Goal: Use online tool/utility: Utilize a website feature to perform a specific function

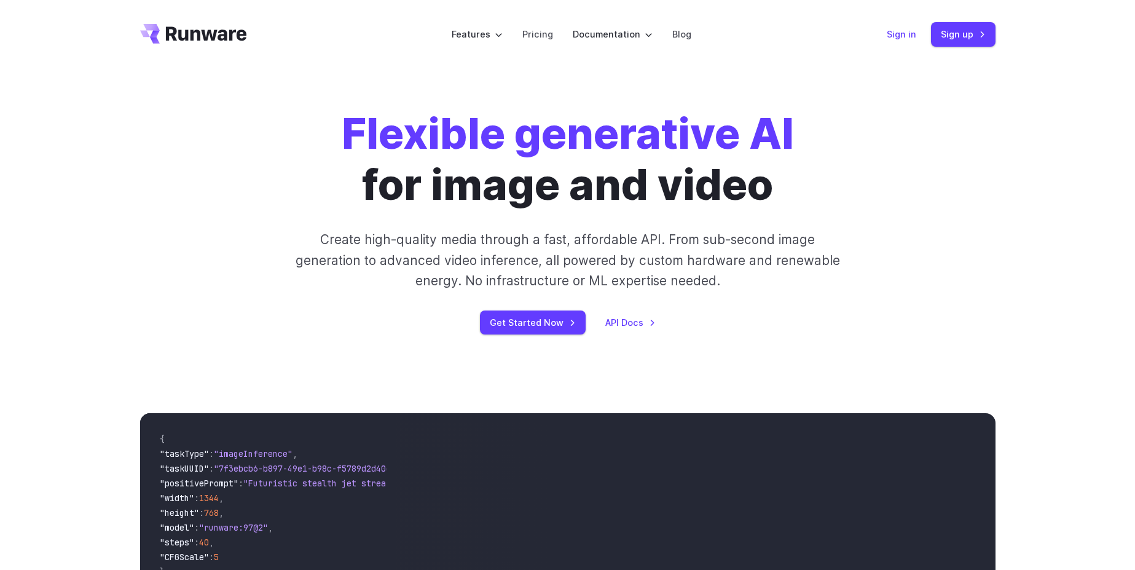
click at [899, 27] on link "Sign in" at bounding box center [902, 34] width 30 height 14
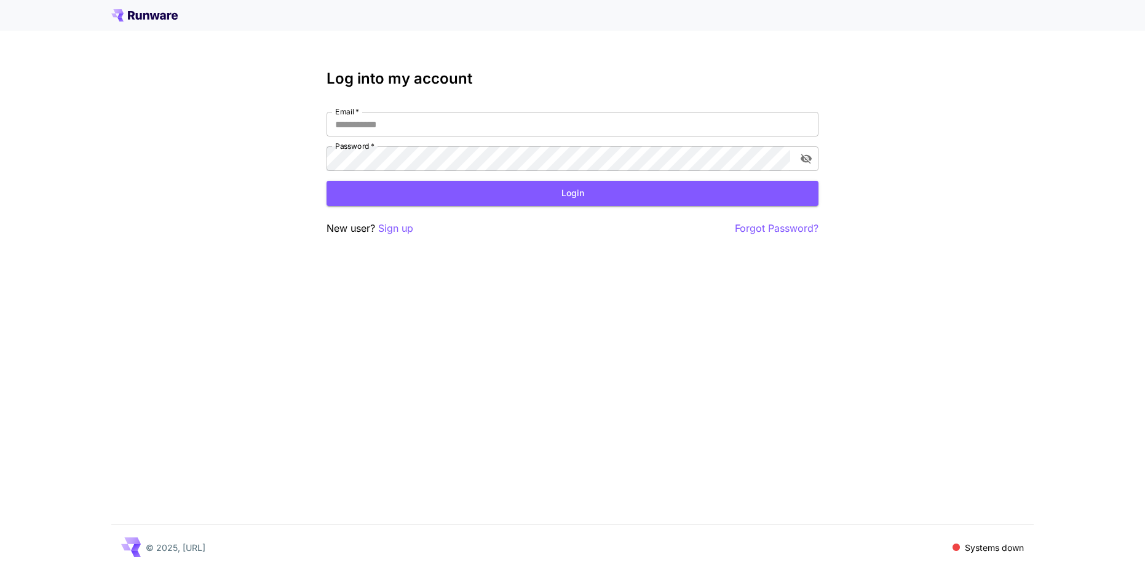
click at [990, 547] on p "Systems down" at bounding box center [994, 547] width 59 height 13
click at [151, 17] on icon at bounding box center [155, 16] width 10 height 7
click at [952, 543] on span at bounding box center [955, 546] width 9 height 9
click at [983, 546] on p "Systems down" at bounding box center [994, 547] width 59 height 13
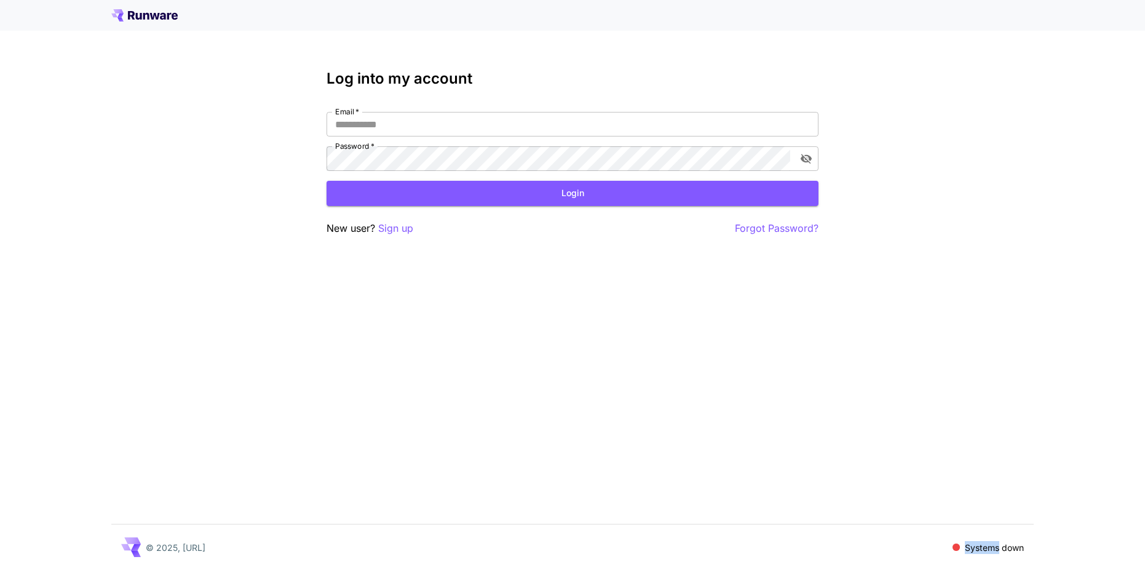
click at [985, 547] on p "Systems down" at bounding box center [994, 547] width 59 height 13
click at [437, 126] on input "Email   *" at bounding box center [572, 124] width 492 height 25
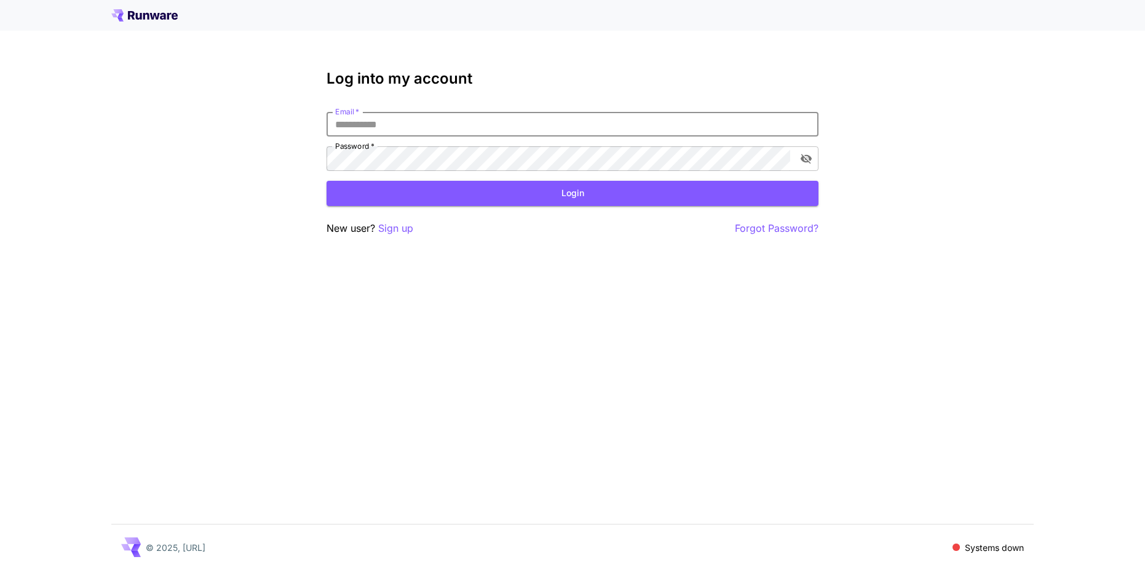
type input "**********"
click at [615, 211] on div "**********" at bounding box center [572, 153] width 492 height 166
click at [615, 198] on button "Login" at bounding box center [572, 193] width 492 height 25
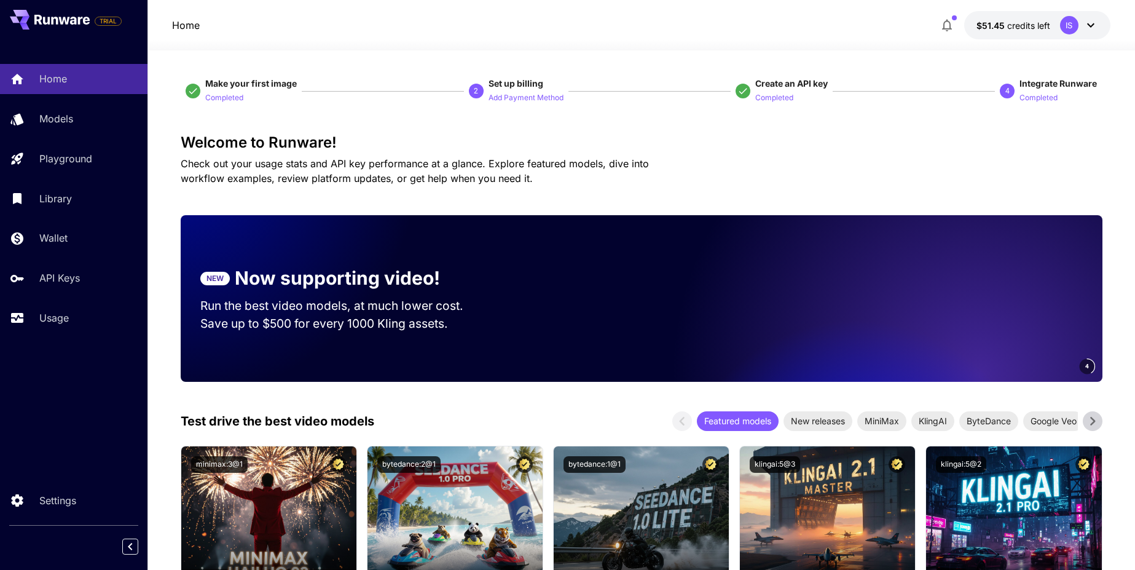
click at [1022, 23] on span "credits left" at bounding box center [1029, 25] width 43 height 10
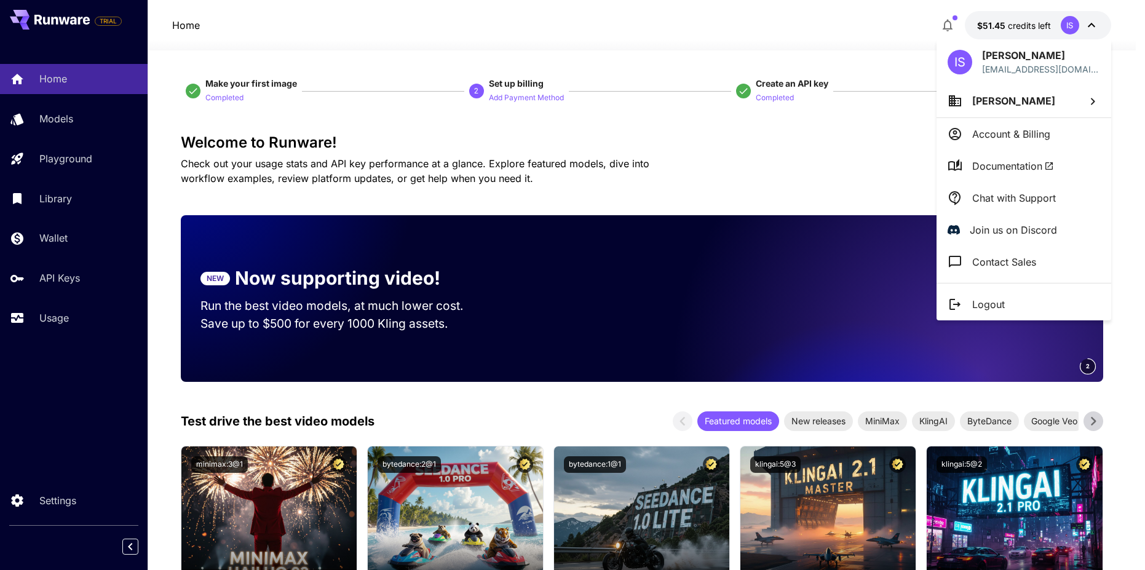
click at [319, 150] on div at bounding box center [572, 285] width 1145 height 570
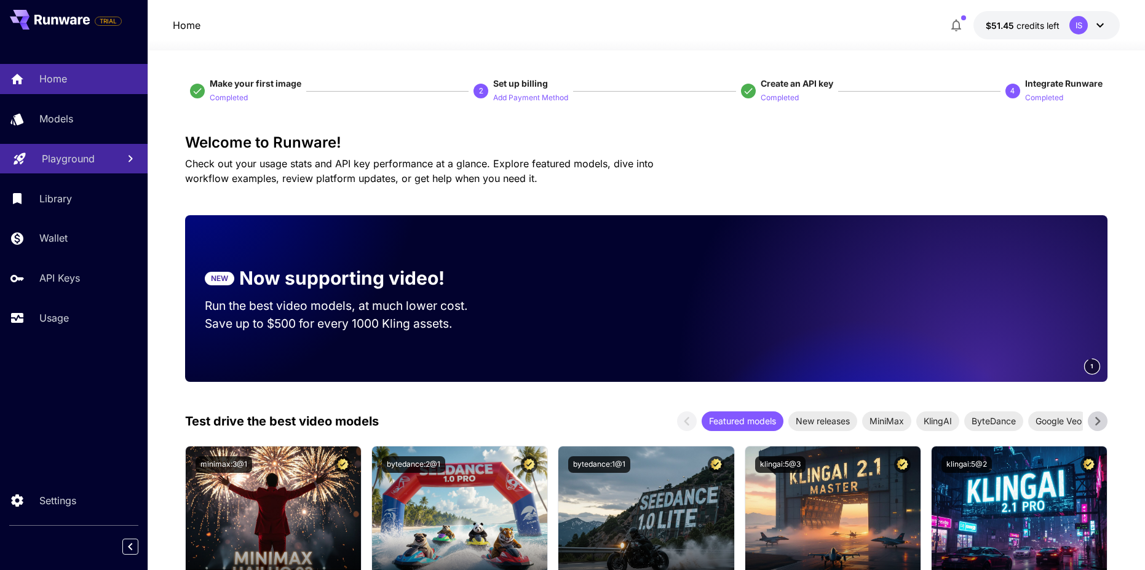
click at [43, 152] on p "Playground" at bounding box center [68, 158] width 53 height 15
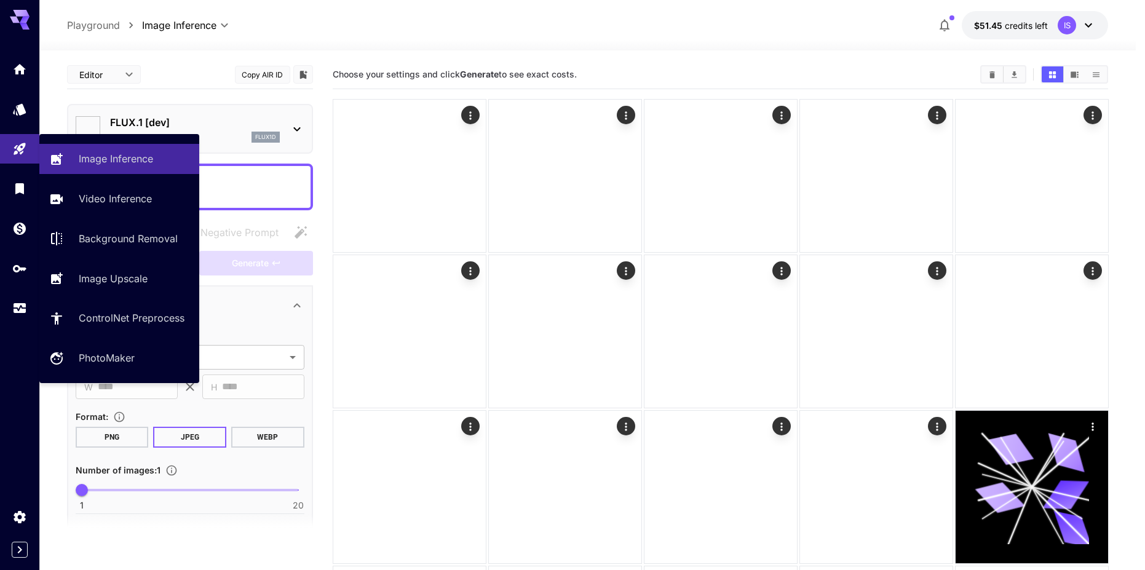
type input "**********"
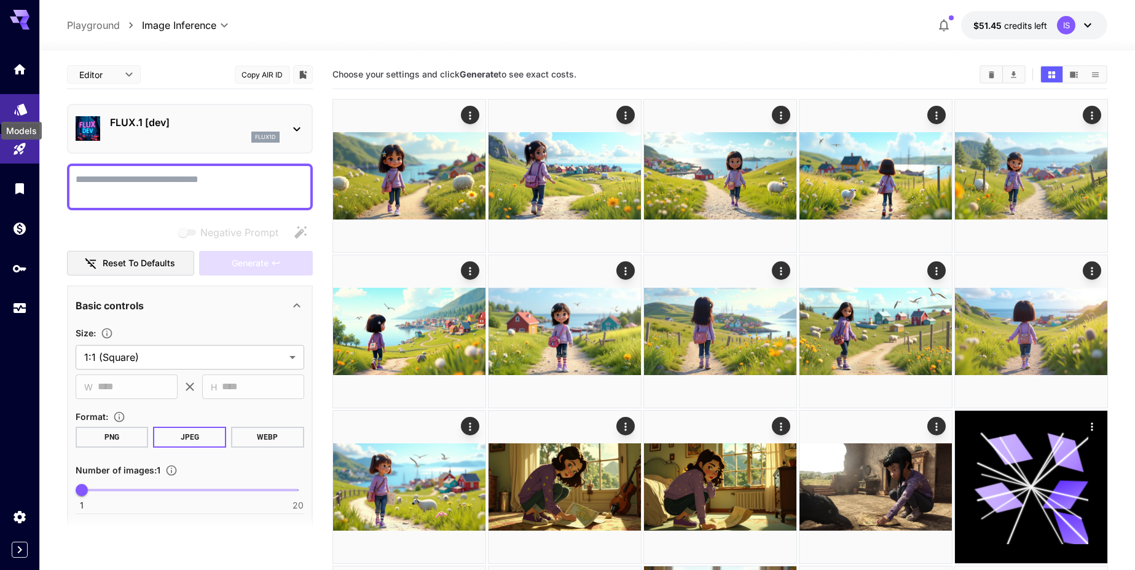
click at [26, 109] on icon "Models" at bounding box center [20, 106] width 13 height 12
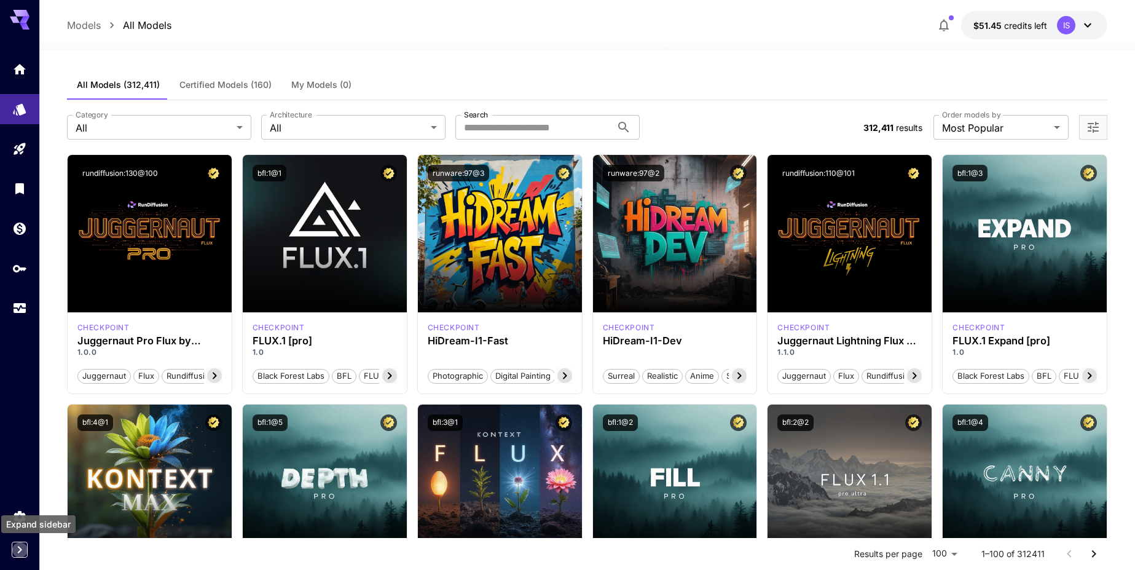
click at [21, 543] on icon "Expand sidebar" at bounding box center [19, 549] width 15 height 15
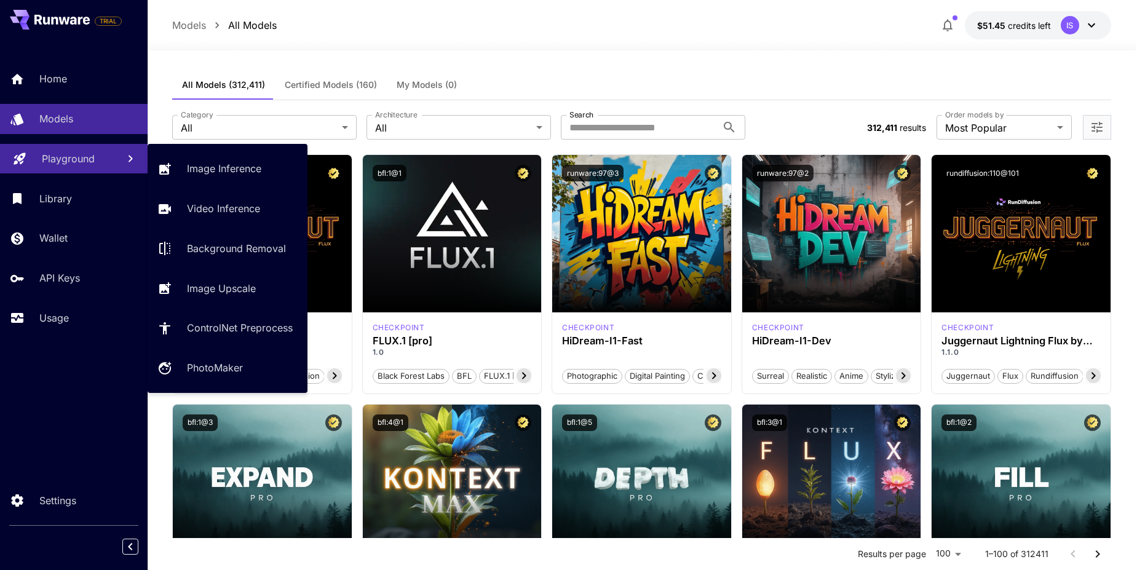
click at [76, 157] on p "Playground" at bounding box center [68, 158] width 53 height 15
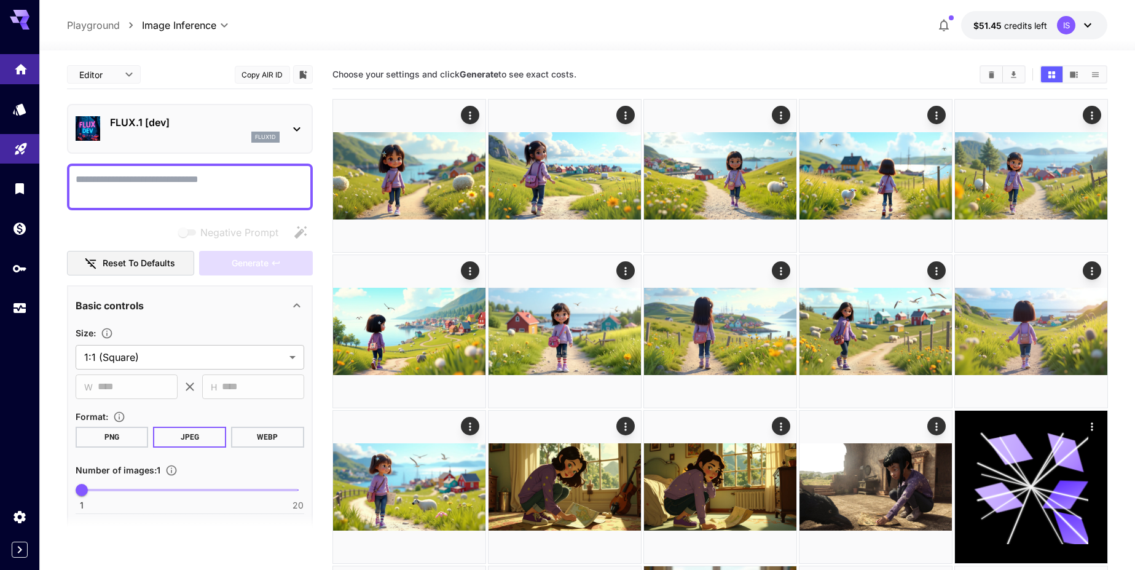
click at [10, 59] on link at bounding box center [19, 69] width 39 height 30
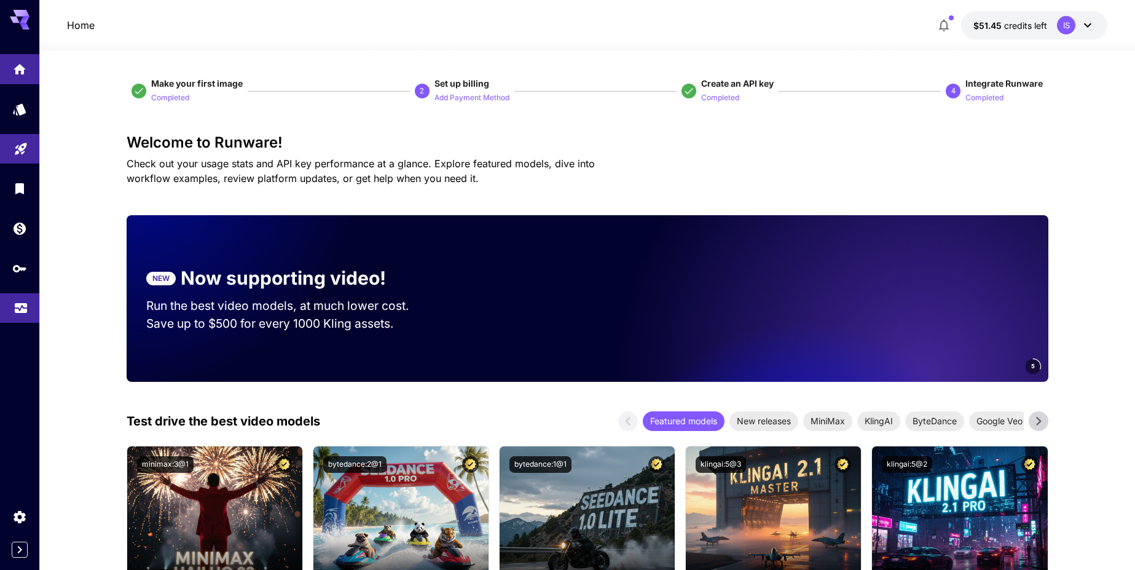
click at [20, 306] on icon "Usage" at bounding box center [21, 305] width 15 height 15
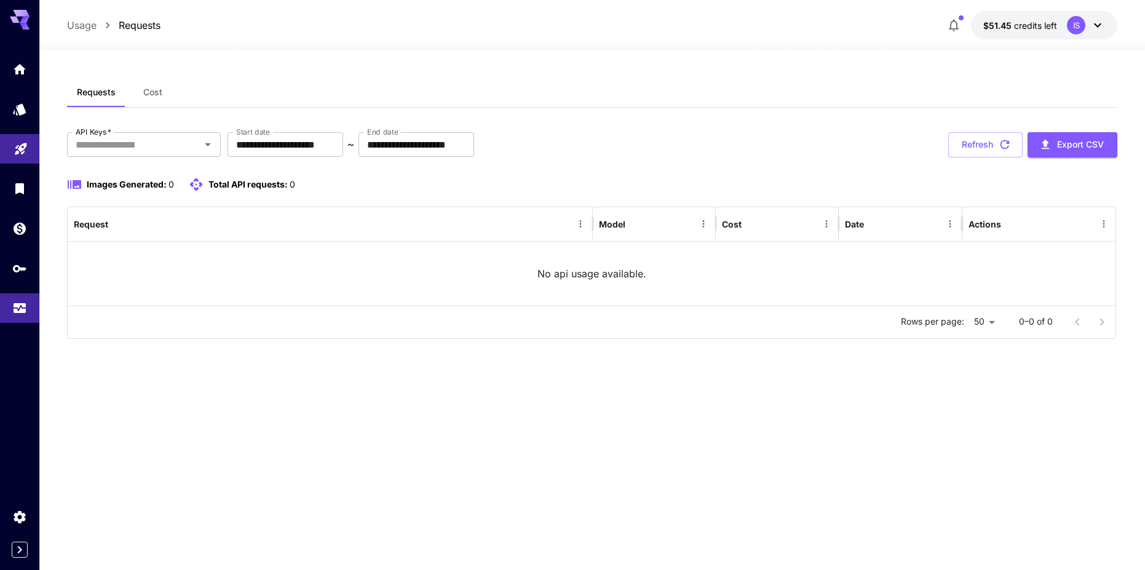
click at [12, 551] on div at bounding box center [19, 550] width 39 height 16
click at [15, 551] on icon "Expand sidebar" at bounding box center [19, 549] width 15 height 15
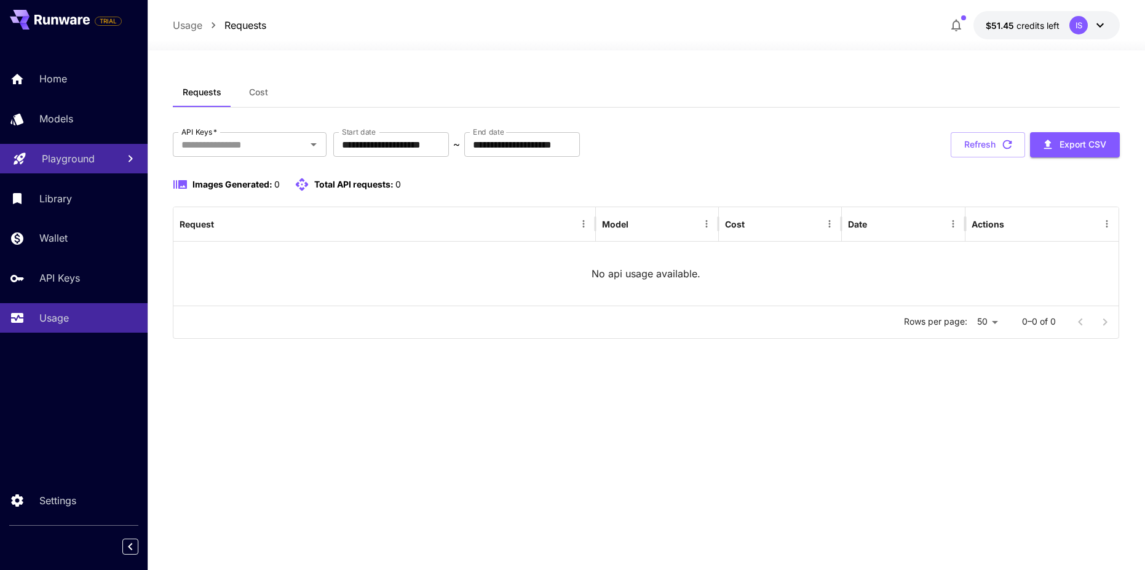
click at [36, 216] on div "Home Models Playground Library Wallet API Keys Usage" at bounding box center [74, 198] width 148 height 269
click at [45, 236] on p "Wallet" at bounding box center [56, 238] width 28 height 15
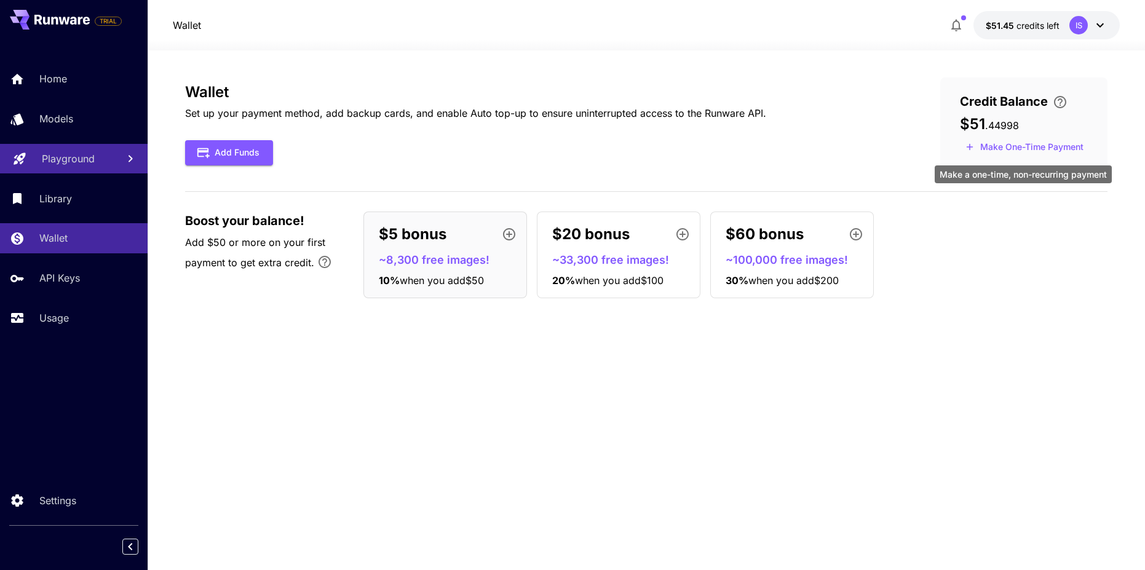
click at [1020, 130] on div "$51 . 44998" at bounding box center [1024, 124] width 128 height 17
click at [1053, 17] on button "$51.45 credits left IS" at bounding box center [1046, 25] width 146 height 28
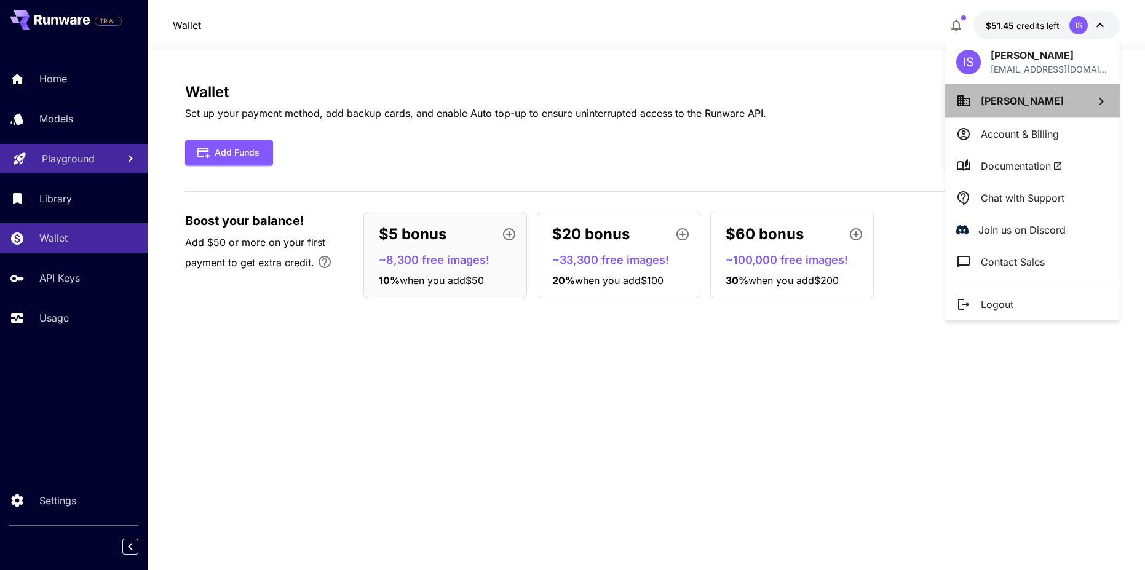
click at [1011, 100] on span "[PERSON_NAME]" at bounding box center [1022, 101] width 83 height 12
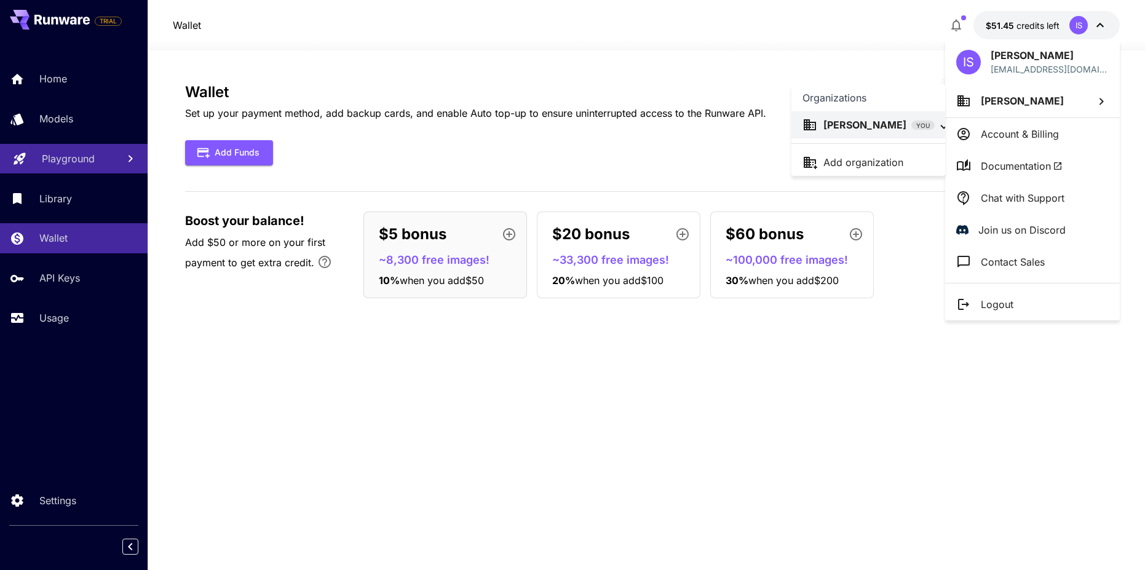
click at [997, 137] on div at bounding box center [572, 285] width 1145 height 570
click at [995, 139] on p "Account & Billing" at bounding box center [1020, 134] width 78 height 15
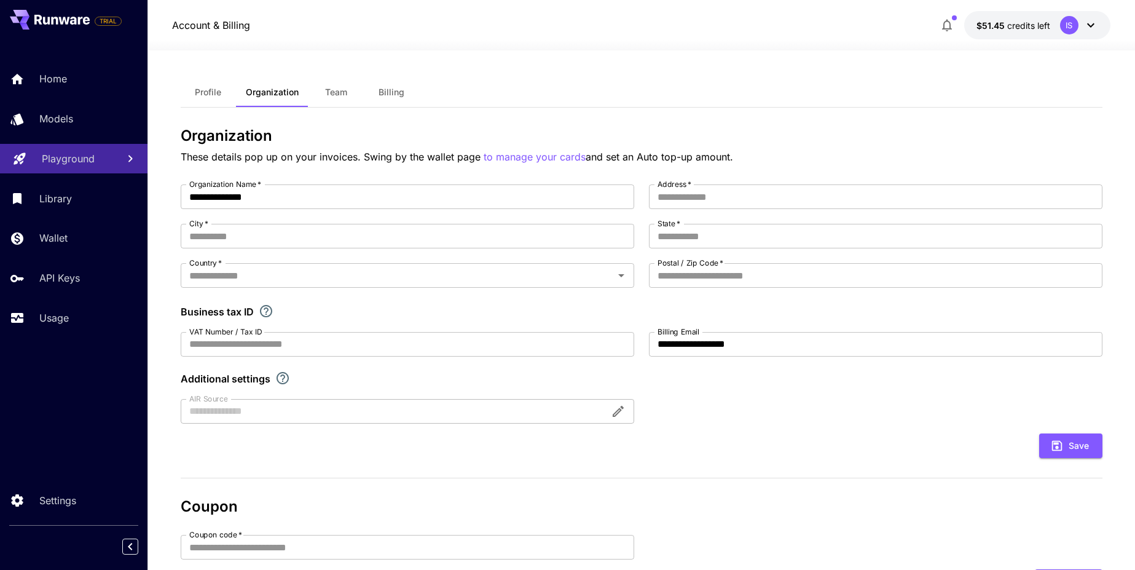
click at [414, 86] on button "Billing" at bounding box center [391, 92] width 55 height 30
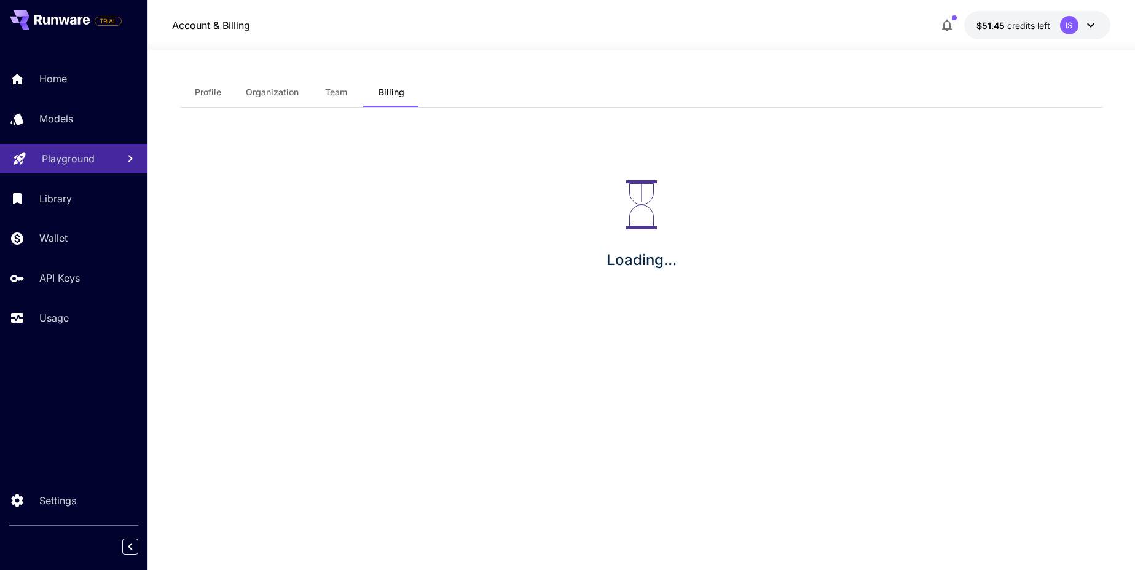
click at [407, 93] on button "Billing" at bounding box center [391, 92] width 55 height 30
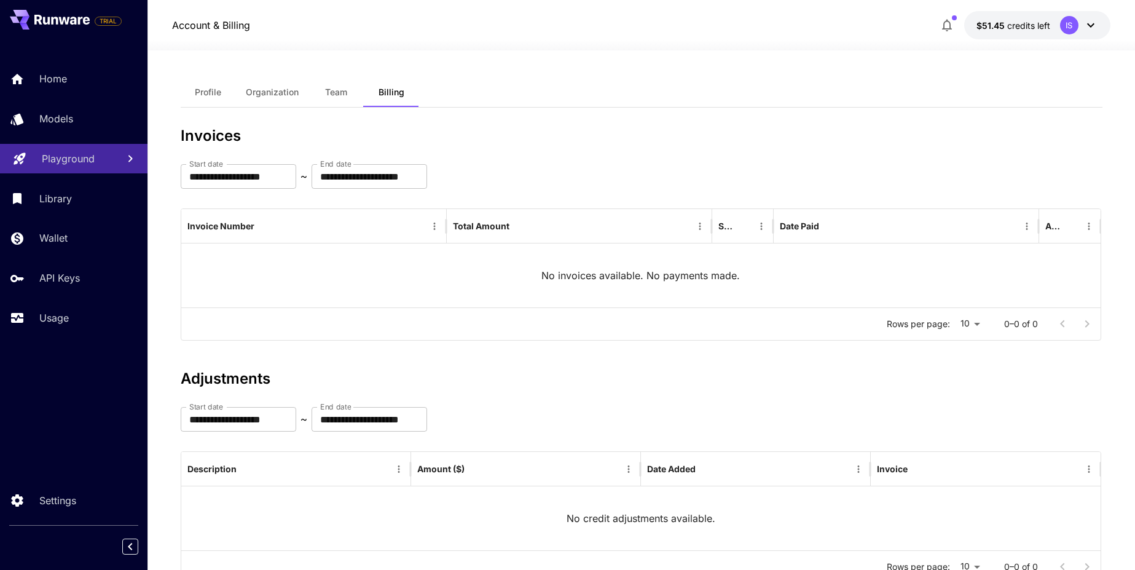
click at [236, 90] on button "Organization" at bounding box center [272, 92] width 73 height 30
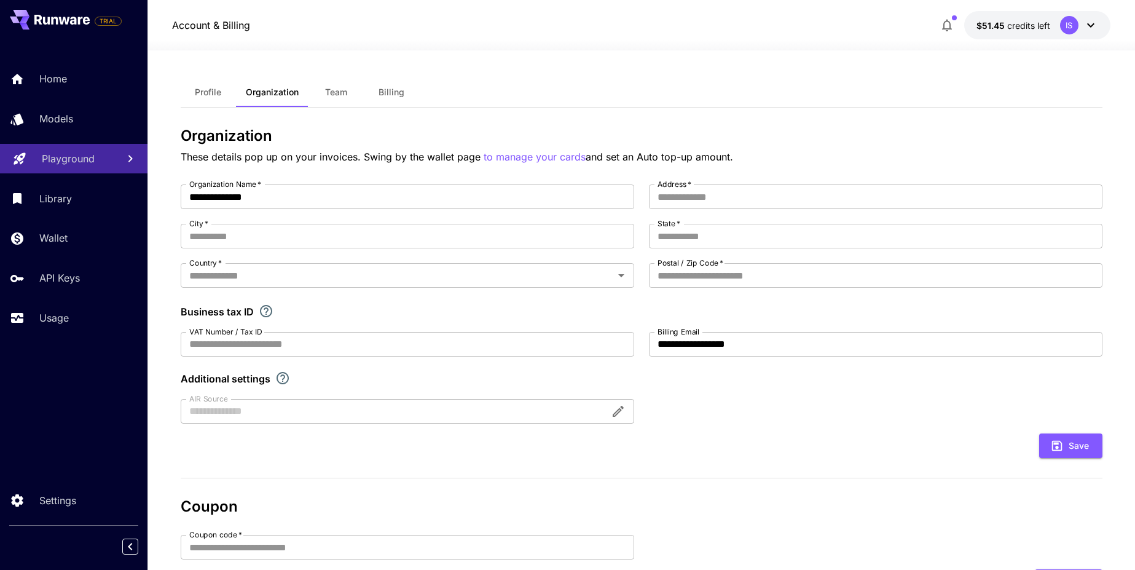
click at [212, 95] on span "Profile" at bounding box center [208, 92] width 26 height 11
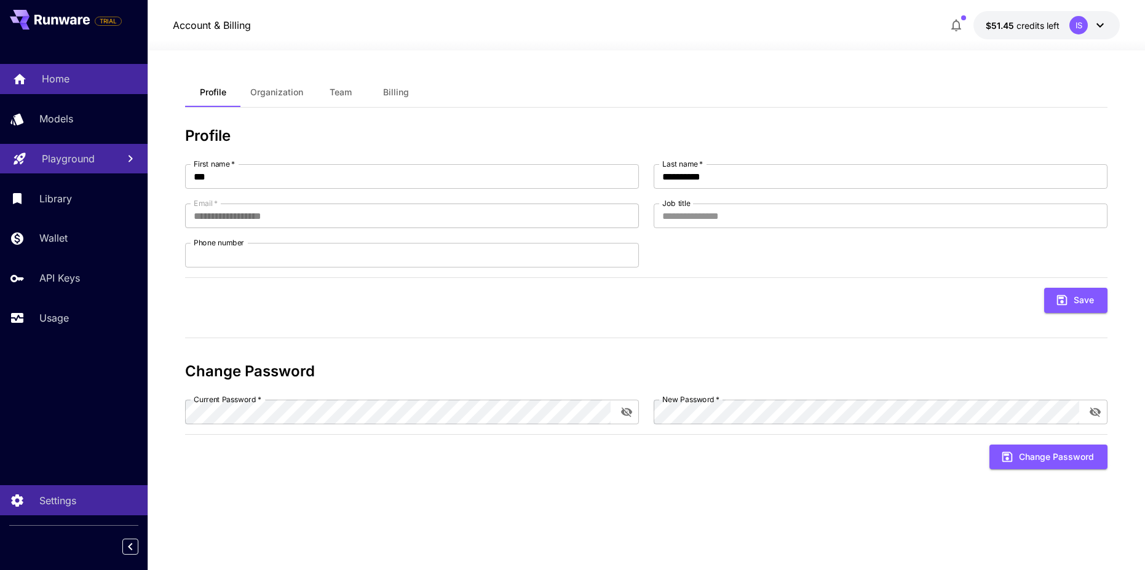
click at [79, 88] on link "Home" at bounding box center [74, 79] width 148 height 30
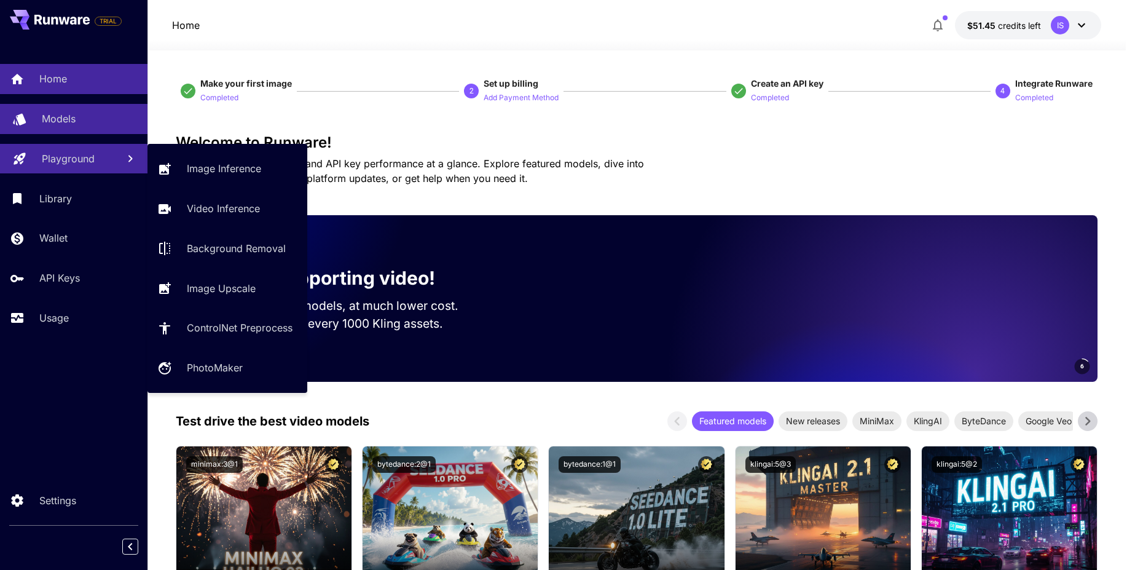
click at [58, 121] on p "Models" at bounding box center [59, 118] width 34 height 15
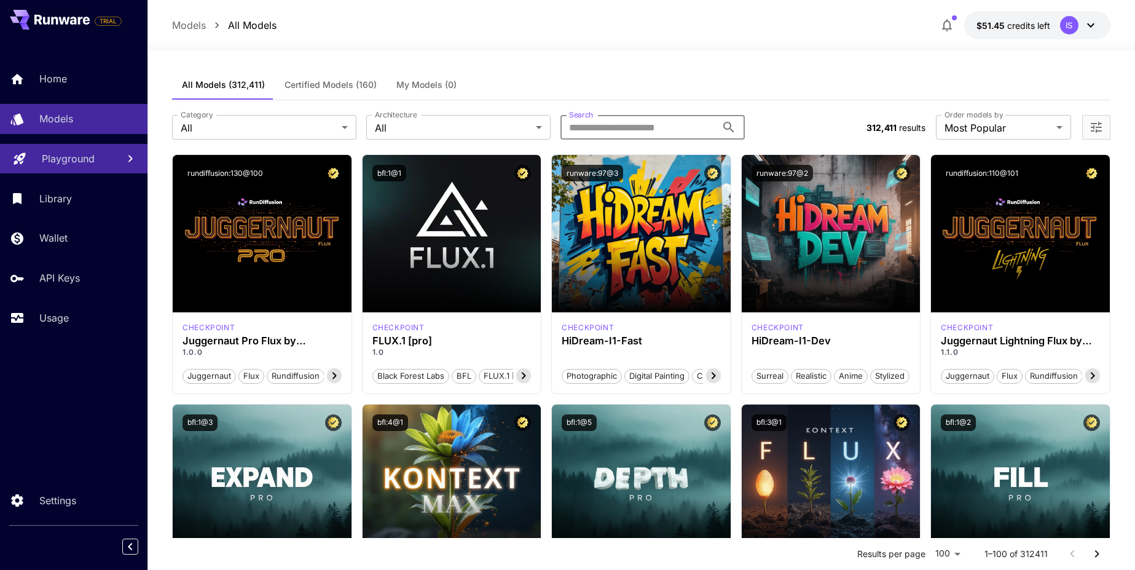
click at [660, 130] on input "Search" at bounding box center [639, 127] width 156 height 25
click at [192, 28] on p "Models" at bounding box center [189, 25] width 34 height 15
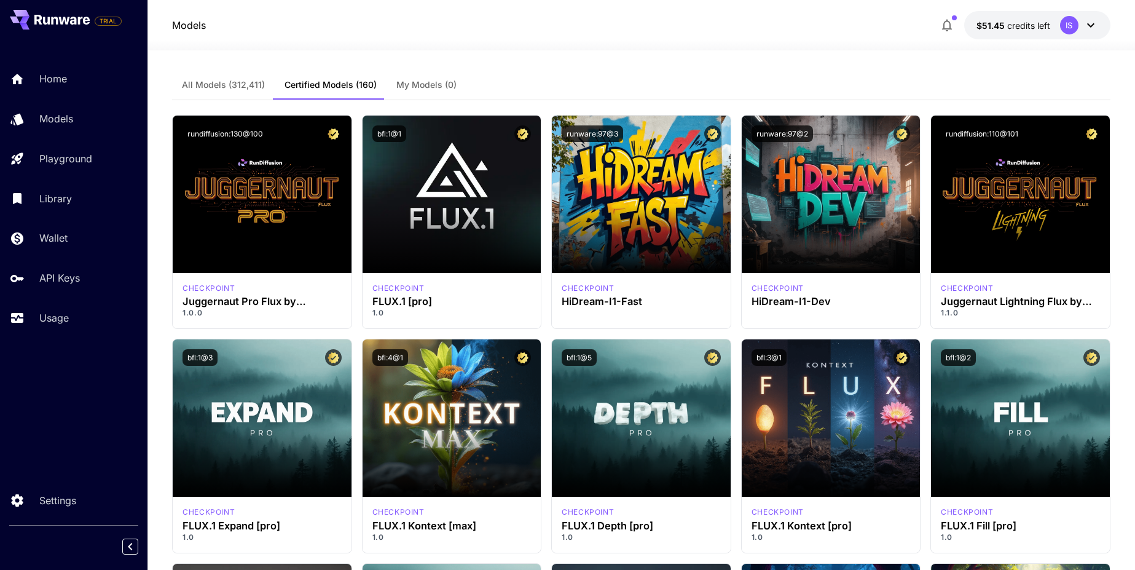
click at [362, 91] on button "Certified Models (160)" at bounding box center [331, 85] width 112 height 30
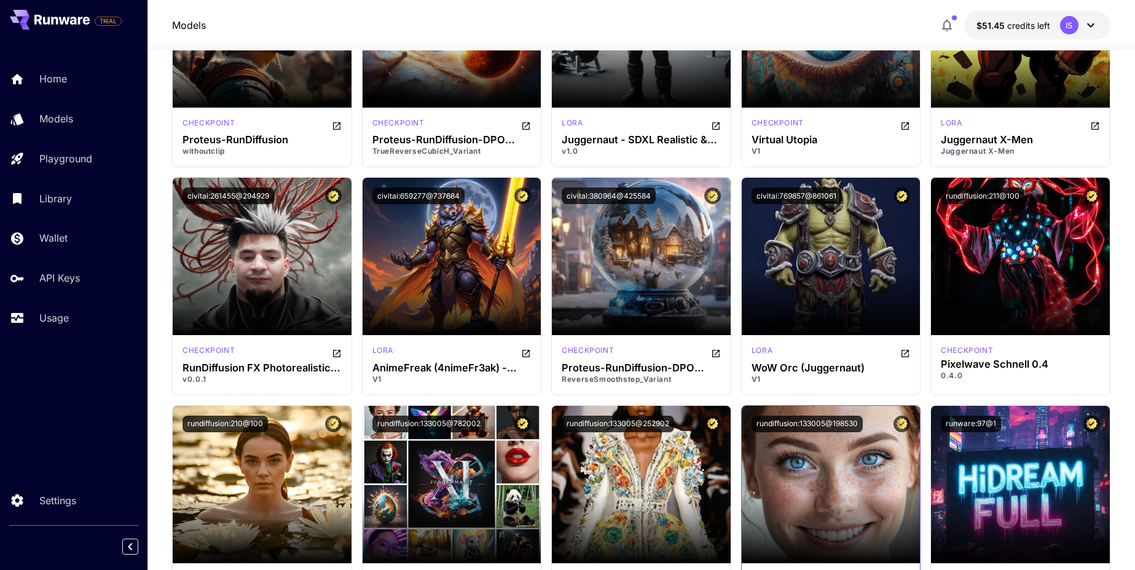
scroll to position [5913, 0]
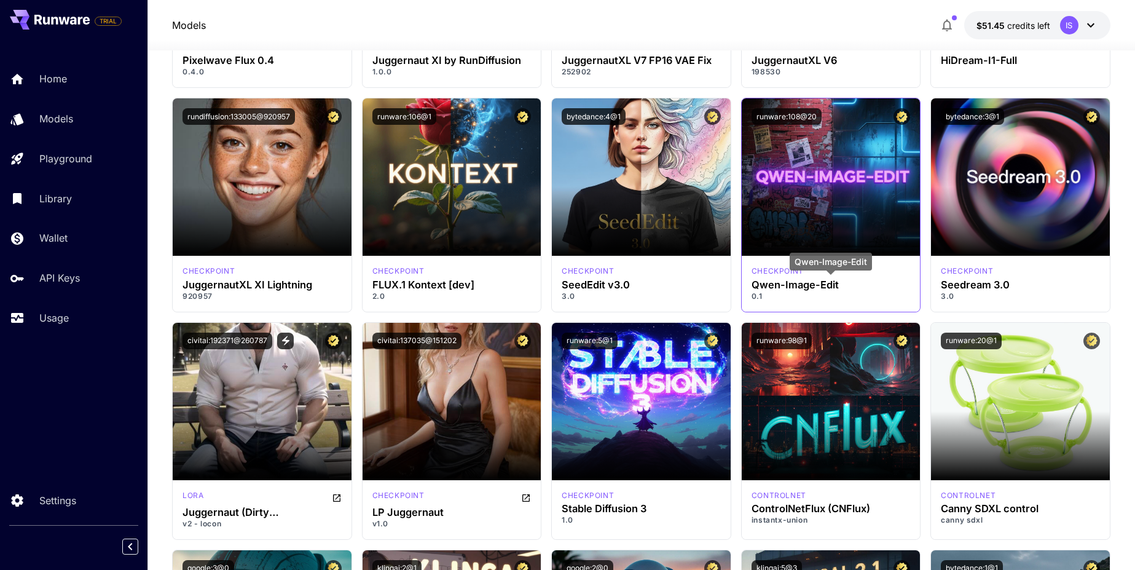
click at [791, 279] on h3 "Qwen-Image-Edit" at bounding box center [831, 285] width 159 height 12
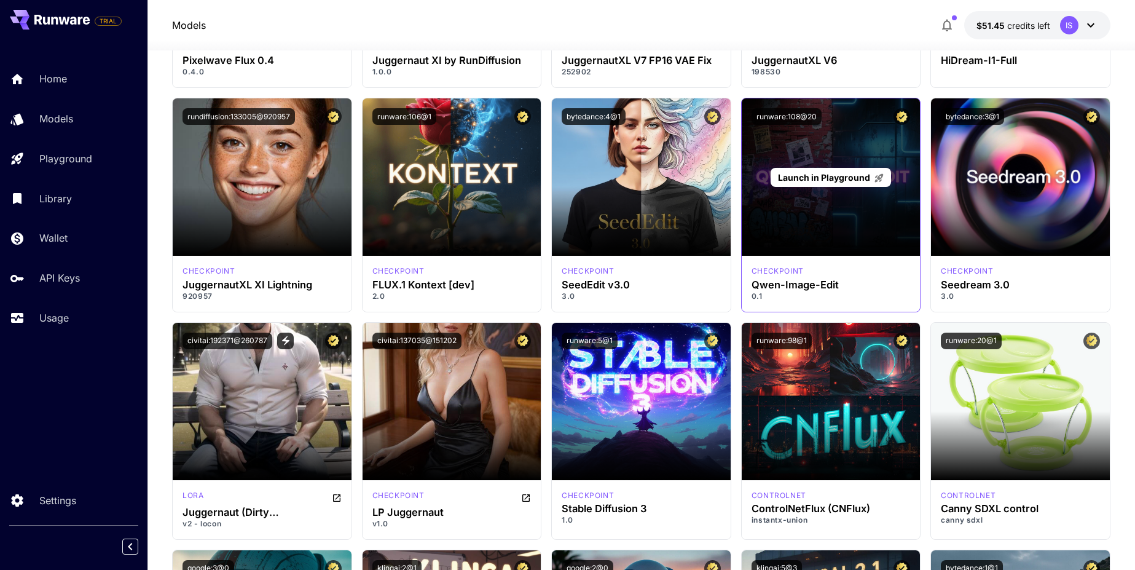
click at [792, 168] on div "Launch in Playground" at bounding box center [831, 177] width 120 height 19
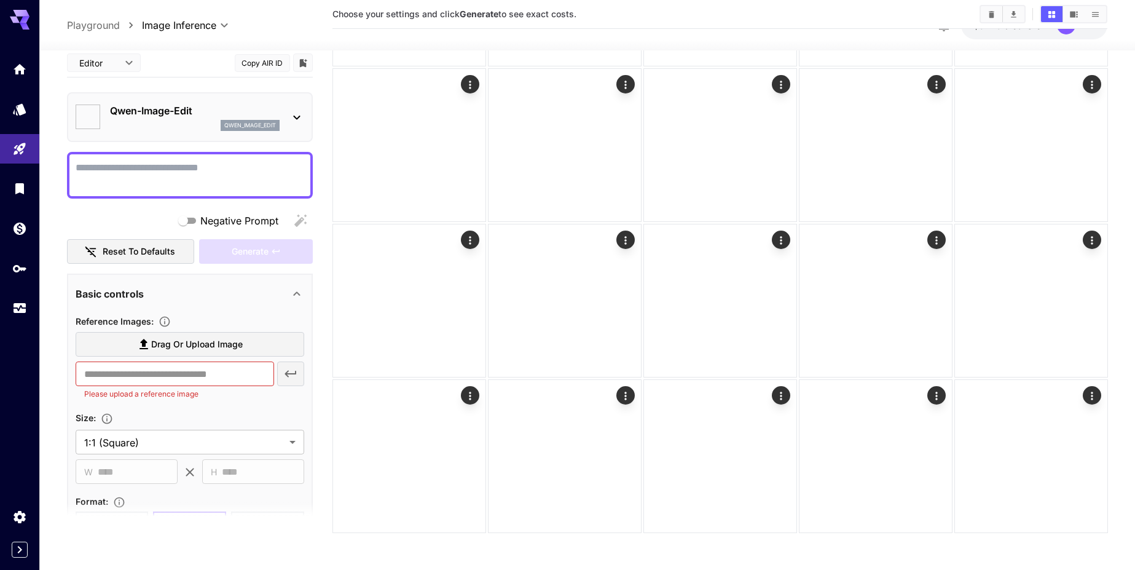
type input "*****"
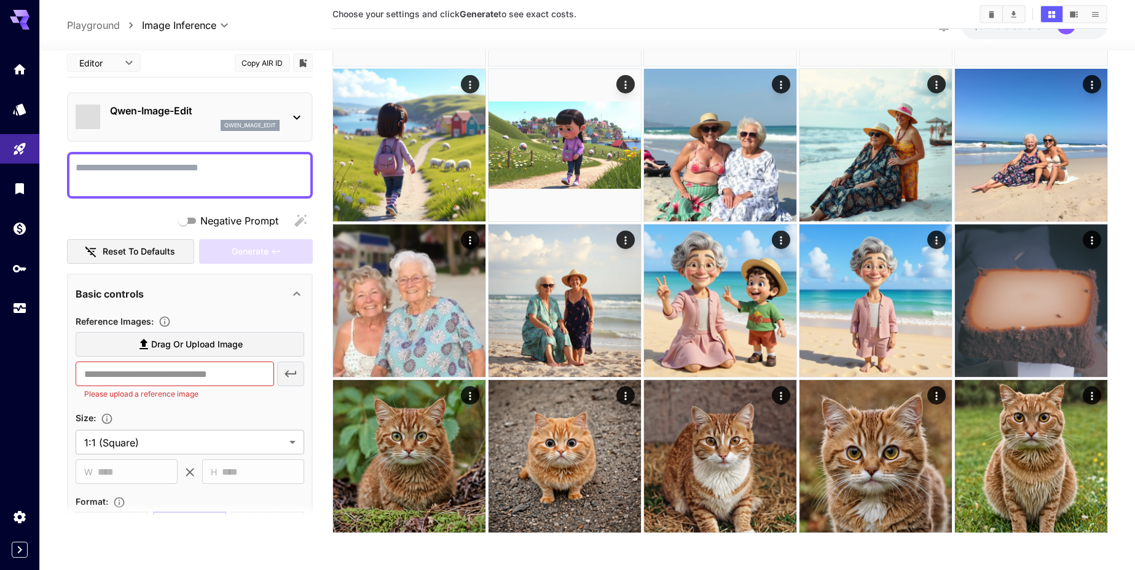
scroll to position [1589, 0]
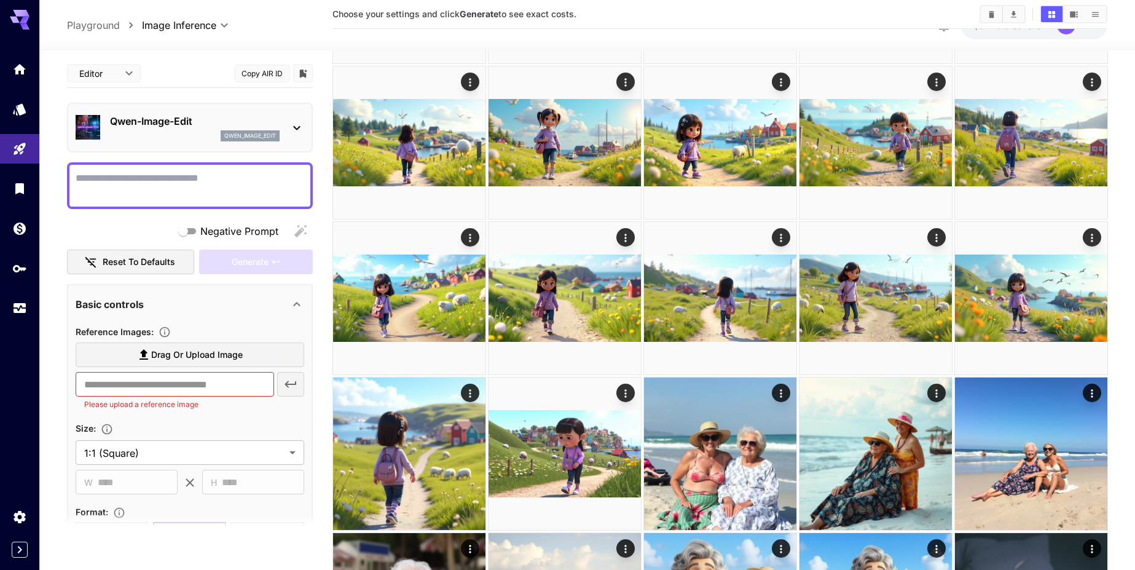
click at [218, 198] on textarea "Negative Prompt" at bounding box center [190, 186] width 229 height 30
click at [190, 387] on input "text" at bounding box center [175, 384] width 199 height 25
click at [192, 361] on span "Drag or upload image" at bounding box center [197, 354] width 92 height 15
click at [0, 0] on input "Drag or upload image" at bounding box center [0, 0] width 0 height 0
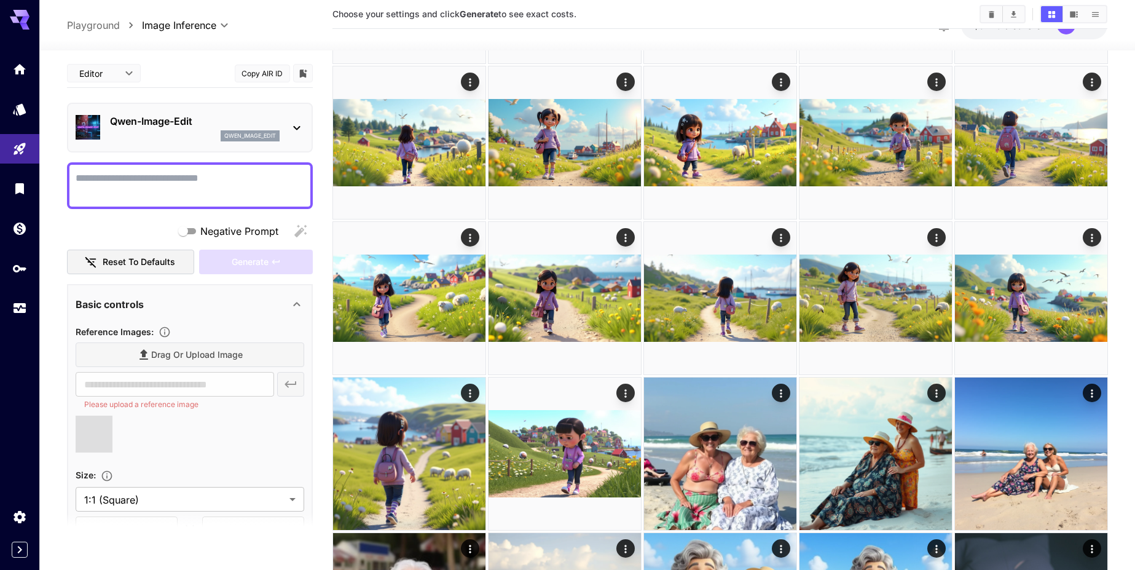
click at [147, 171] on textarea "Negative Prompt" at bounding box center [190, 186] width 229 height 30
type input "**********"
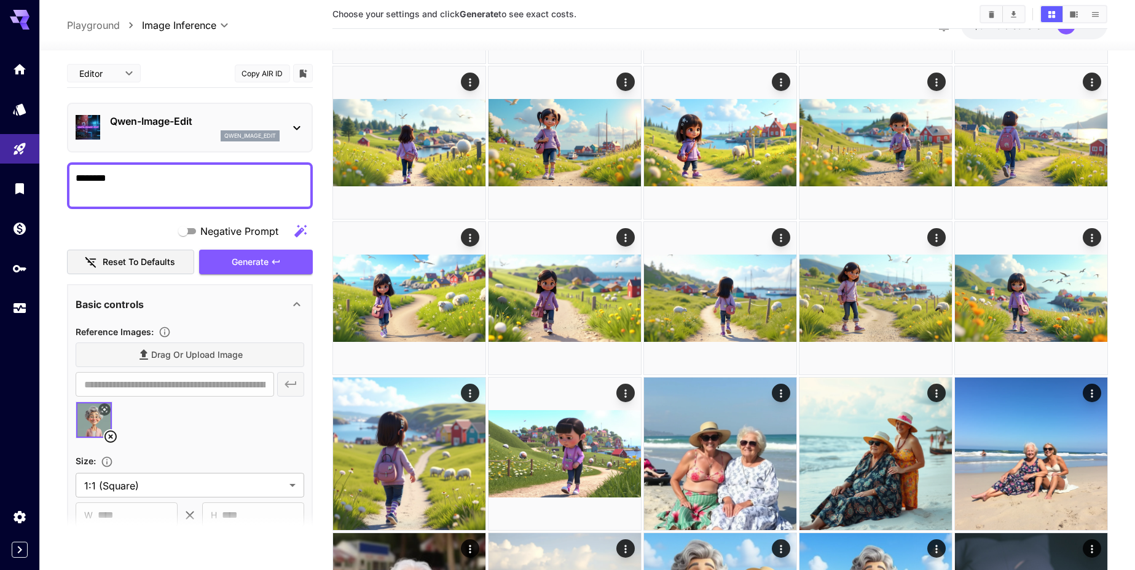
type textarea "***"
type textarea "*********"
click at [293, 265] on button "Generate" at bounding box center [255, 262] width 113 height 25
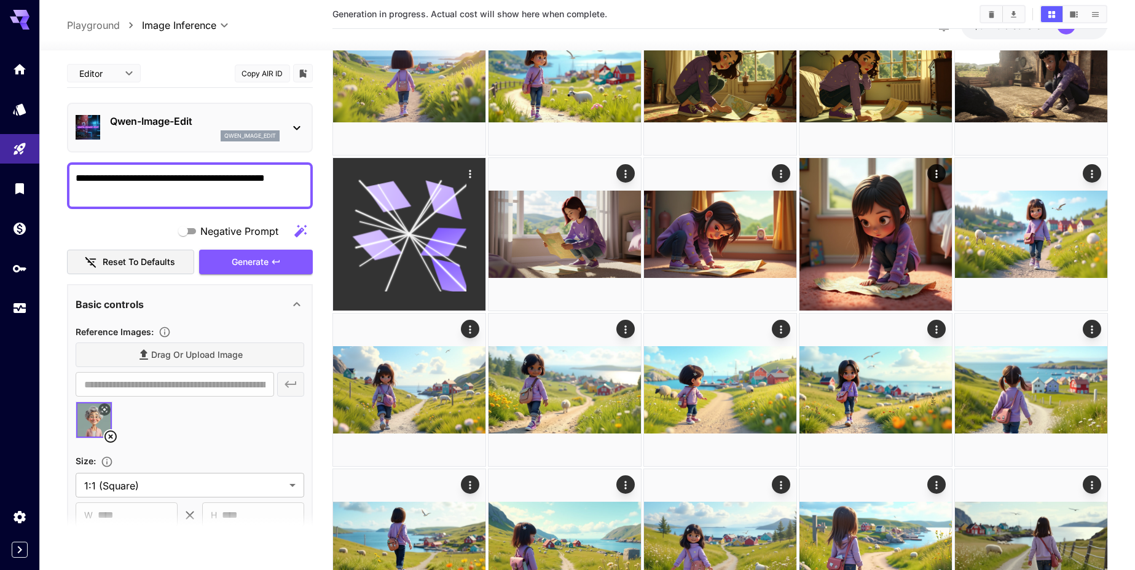
scroll to position [0, 0]
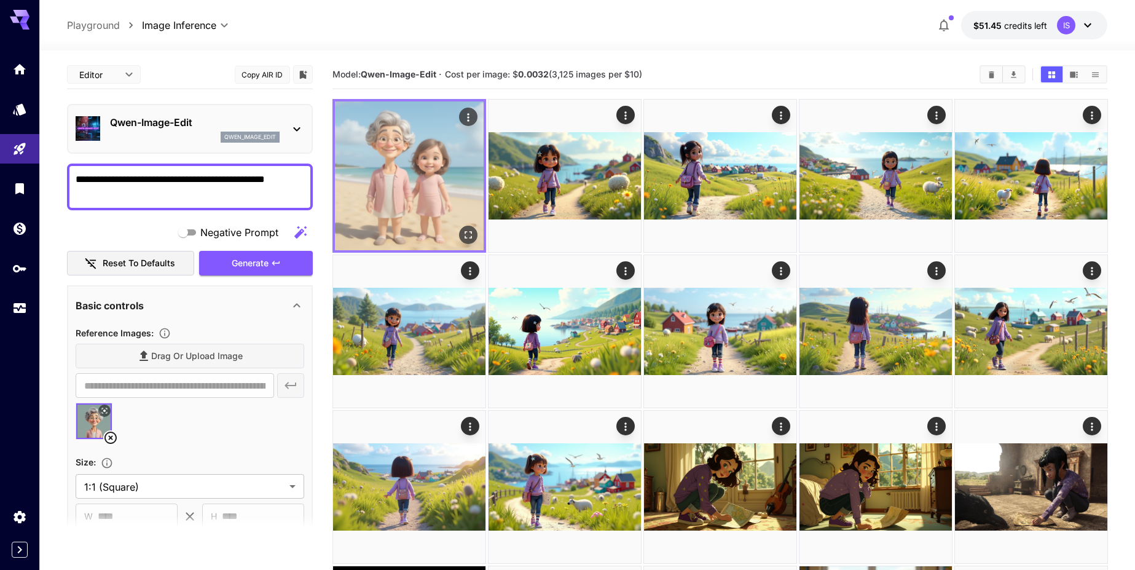
click at [421, 154] on img at bounding box center [409, 175] width 149 height 149
click at [428, 184] on img at bounding box center [409, 175] width 149 height 149
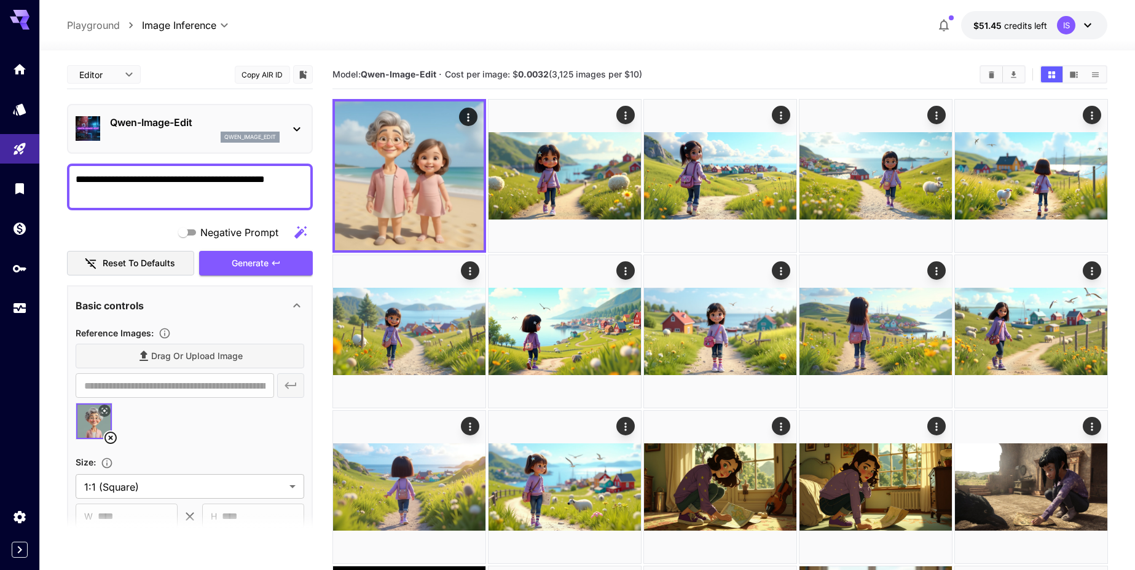
click at [92, 423] on img at bounding box center [94, 421] width 36 height 36
click at [276, 185] on textarea "**********" at bounding box center [190, 187] width 229 height 30
click at [304, 185] on textarea "**********" at bounding box center [190, 187] width 229 height 30
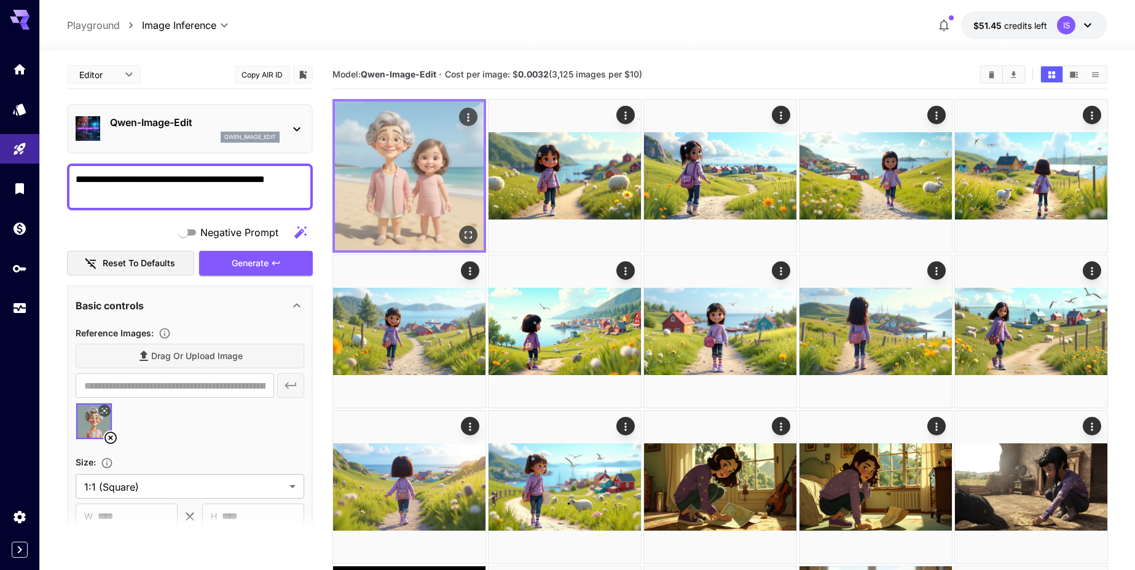
click at [470, 186] on img at bounding box center [409, 175] width 149 height 149
click at [473, 231] on icon "Open in fullscreen" at bounding box center [468, 235] width 12 height 12
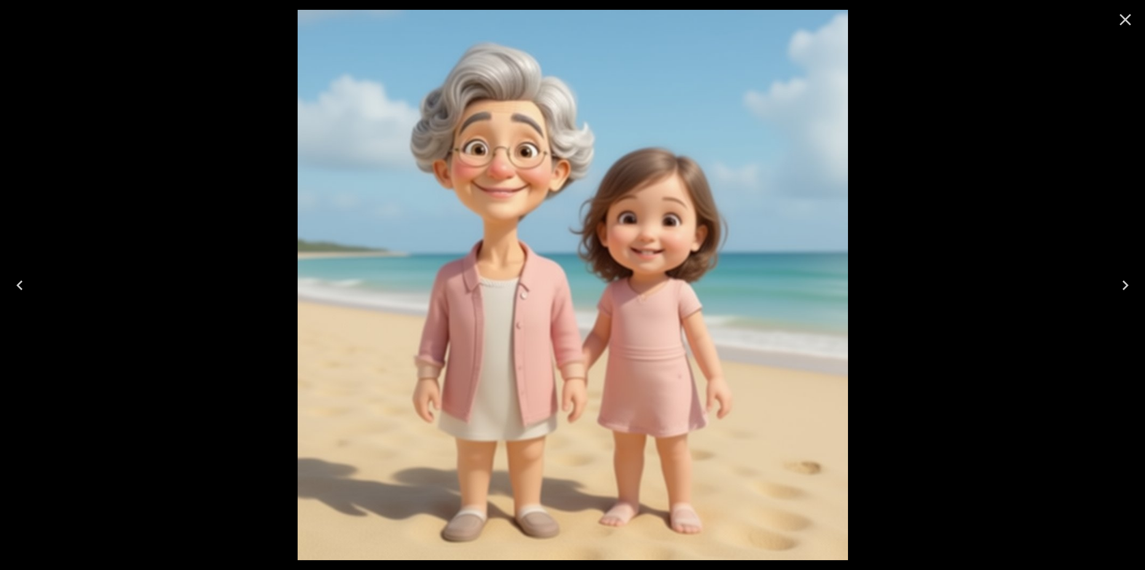
click at [1126, 15] on icon "Close" at bounding box center [1125, 20] width 20 height 20
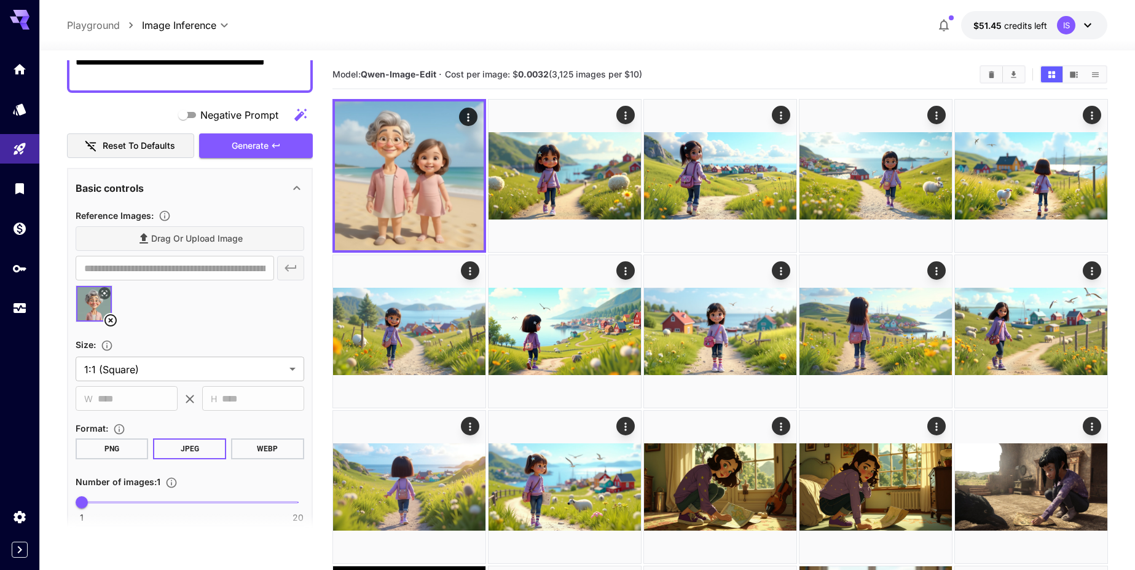
scroll to position [231, 0]
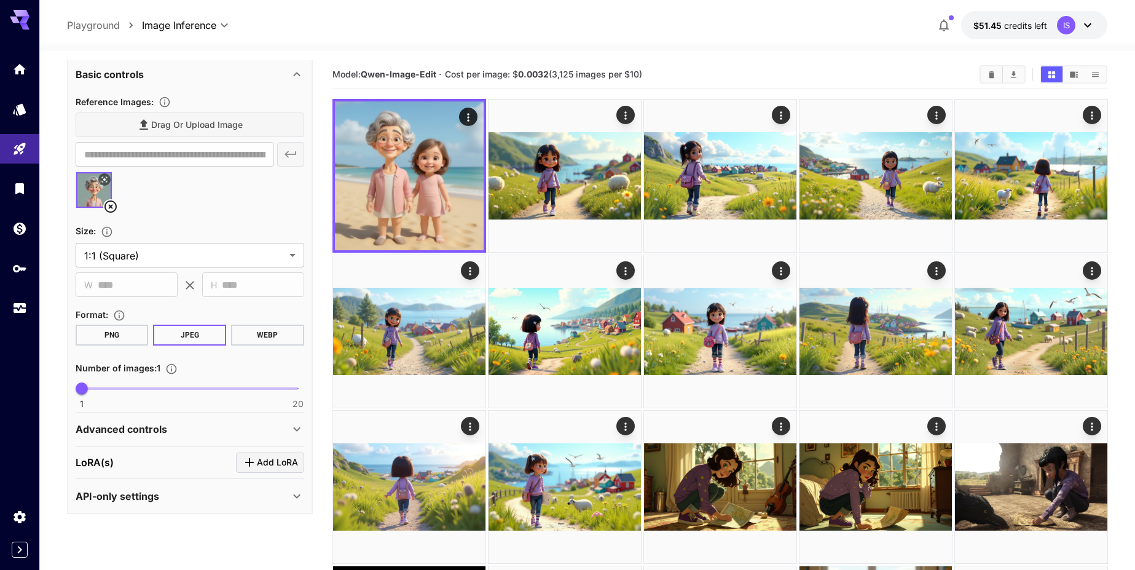
click at [149, 432] on p "Advanced controls" at bounding box center [122, 429] width 92 height 15
click at [148, 433] on p "Advanced controls" at bounding box center [122, 429] width 92 height 15
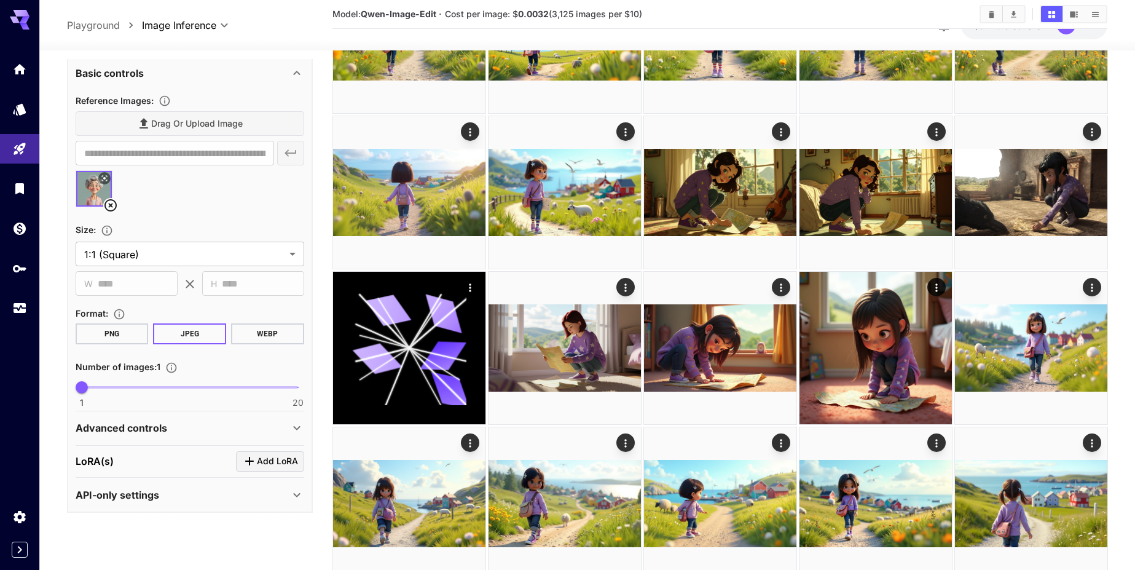
scroll to position [295, 0]
click at [167, 493] on div "API-only settings" at bounding box center [183, 494] width 214 height 15
click at [165, 495] on div "API-only settings" at bounding box center [183, 494] width 214 height 15
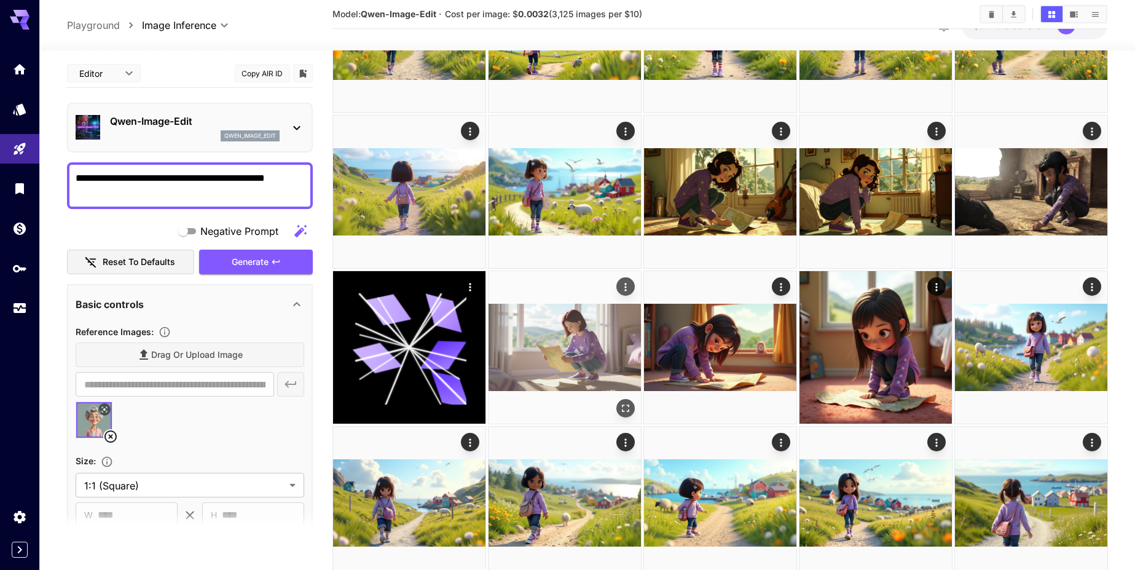
scroll to position [0, 0]
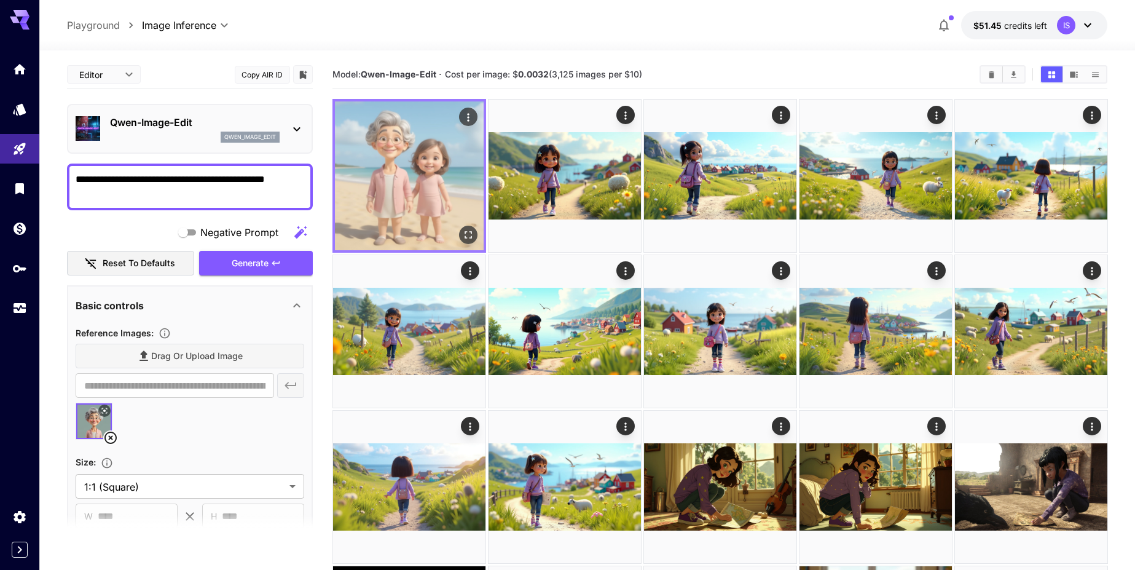
click at [384, 127] on img at bounding box center [409, 175] width 149 height 149
click at [462, 232] on icon "Open in fullscreen" at bounding box center [468, 235] width 12 height 12
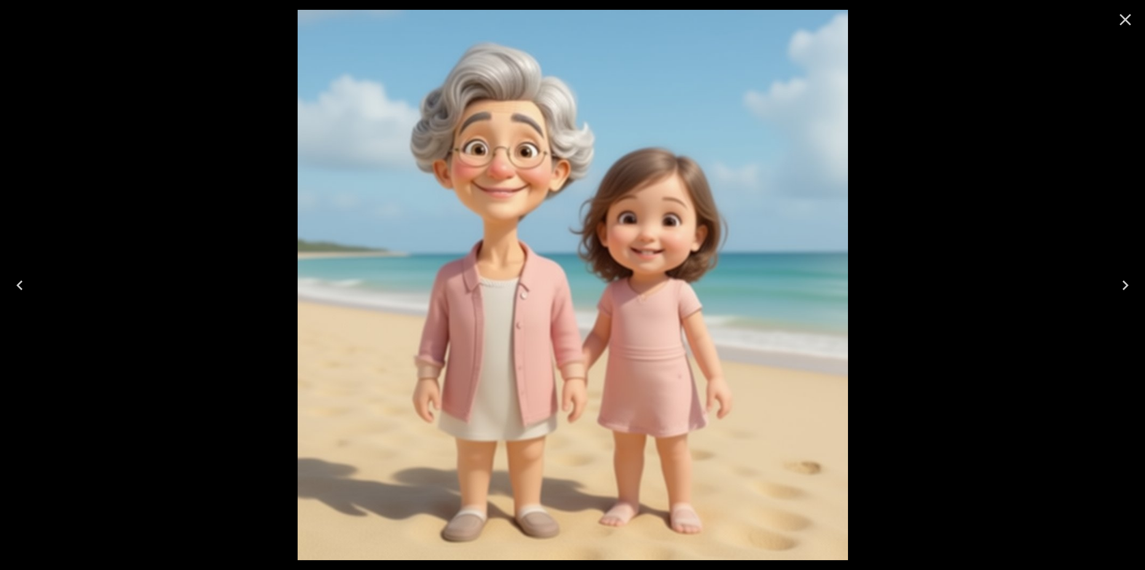
click at [996, 141] on div at bounding box center [572, 285] width 1145 height 570
click at [1124, 20] on icon "Close" at bounding box center [1125, 20] width 12 height 12
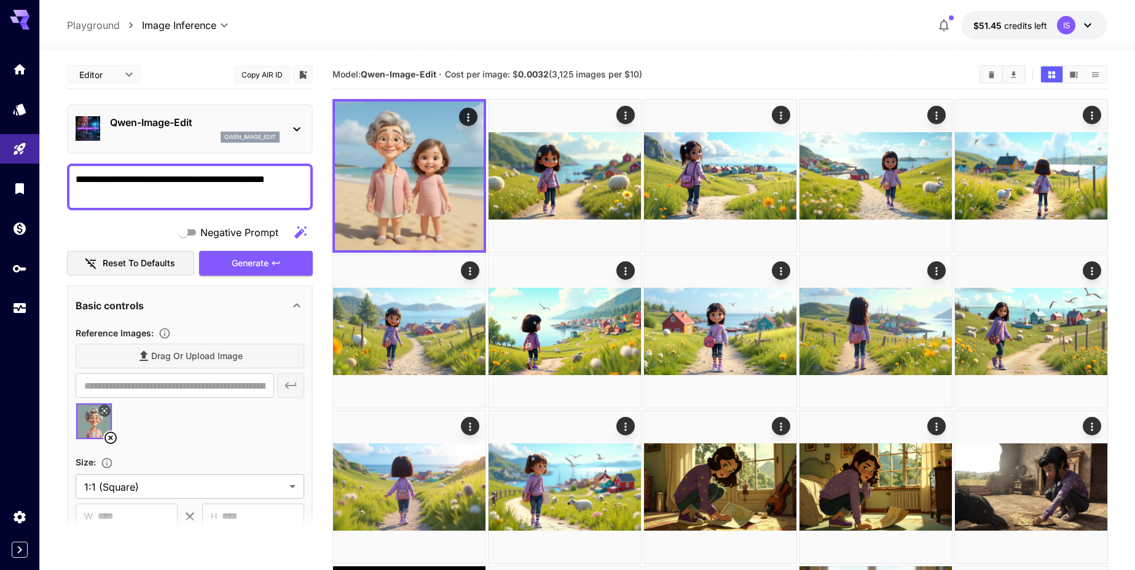
click at [294, 178] on textarea "**********" at bounding box center [190, 187] width 229 height 30
type textarea "**********"
click at [245, 259] on span "Generate" at bounding box center [250, 263] width 37 height 15
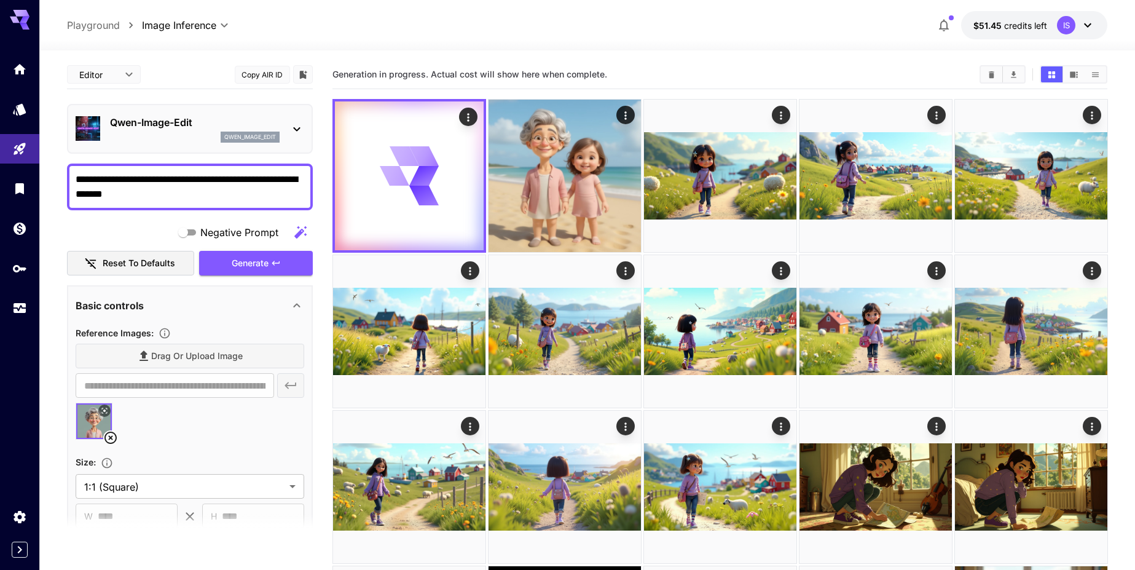
click at [93, 428] on img at bounding box center [94, 421] width 36 height 36
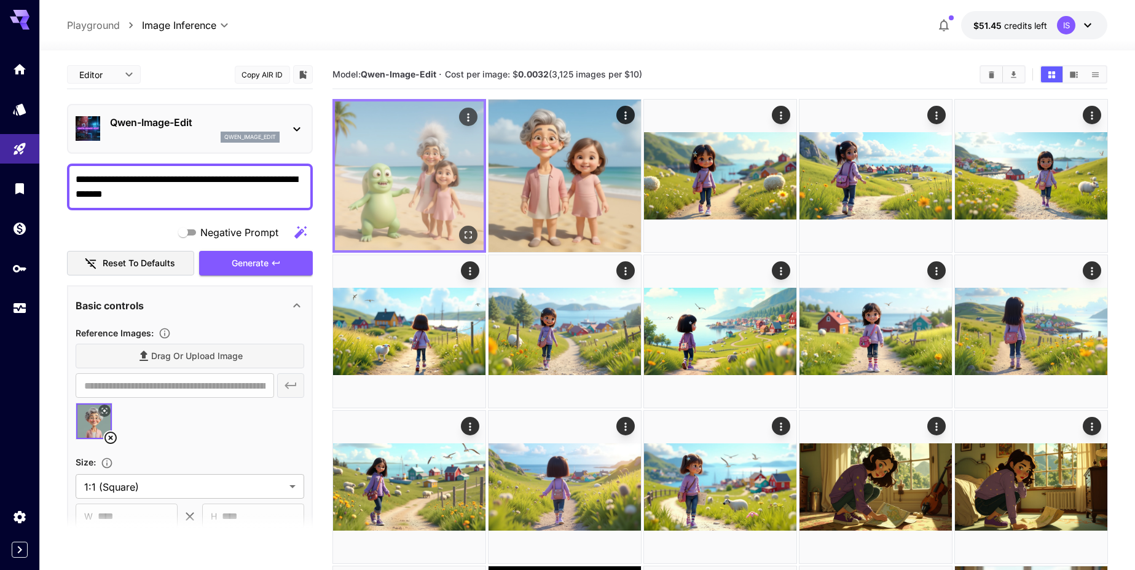
click at [433, 196] on img at bounding box center [409, 175] width 149 height 149
click at [470, 226] on button "Open in fullscreen" at bounding box center [468, 235] width 18 height 18
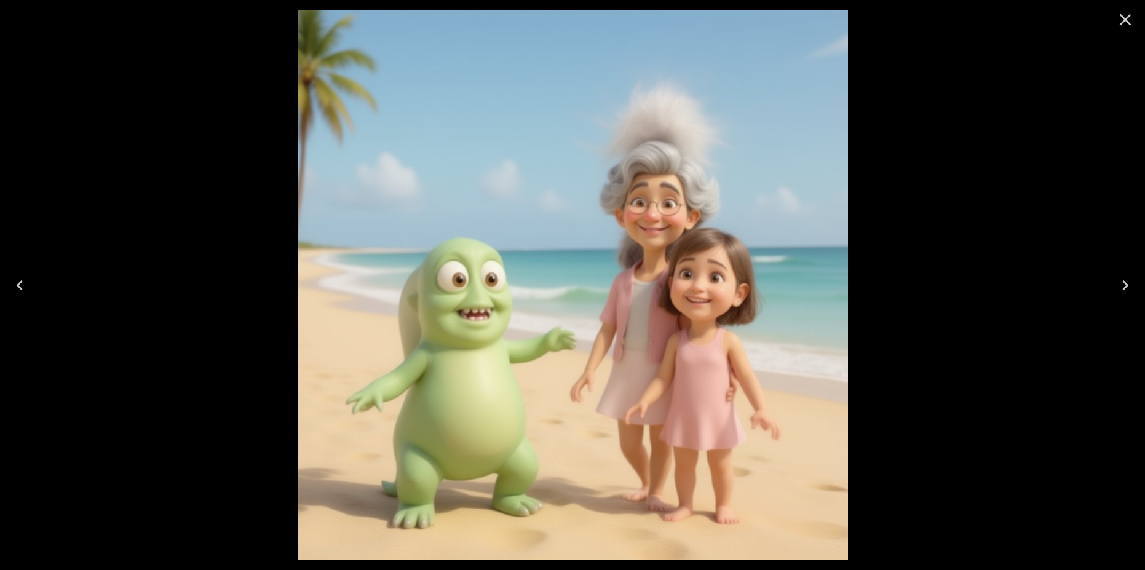
click at [1123, 30] on button "Close" at bounding box center [1125, 20] width 30 height 30
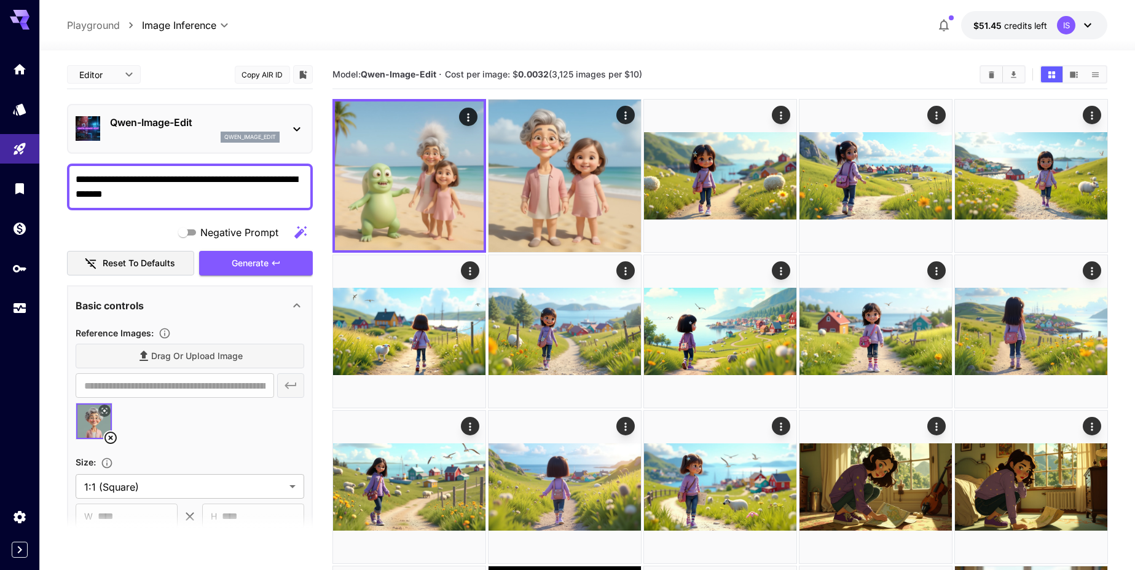
click at [167, 181] on textarea "**********" at bounding box center [190, 187] width 229 height 30
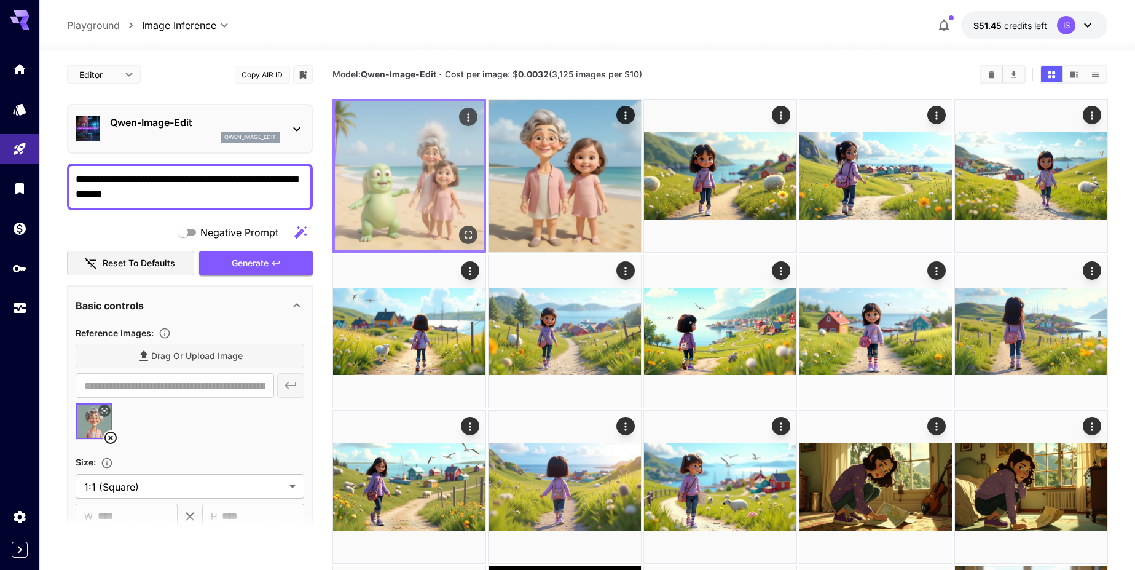
click at [411, 206] on img at bounding box center [409, 175] width 149 height 149
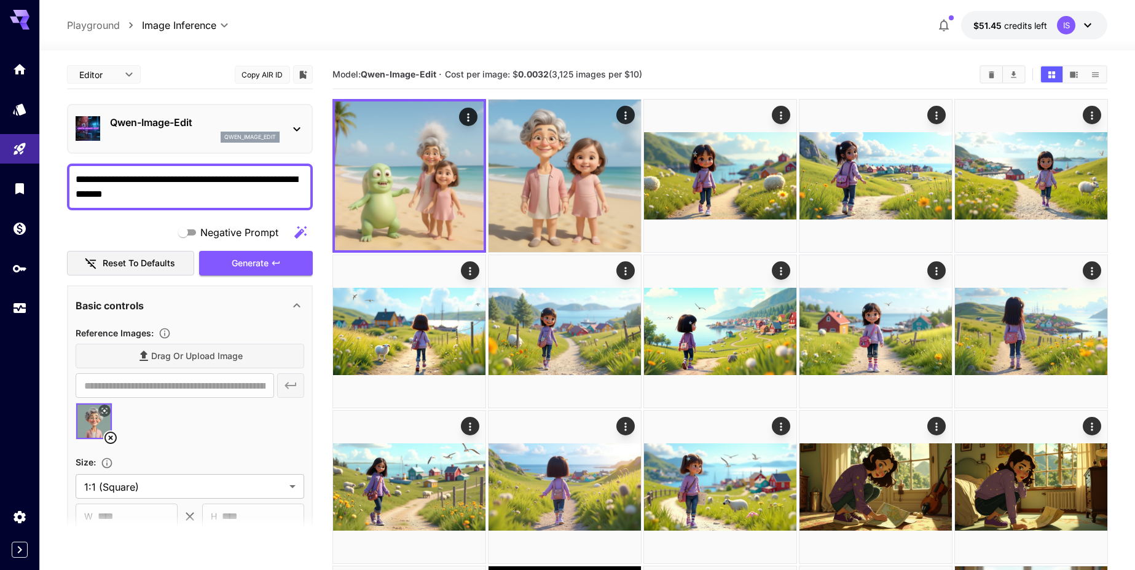
click at [114, 442] on icon at bounding box center [111, 438] width 12 height 12
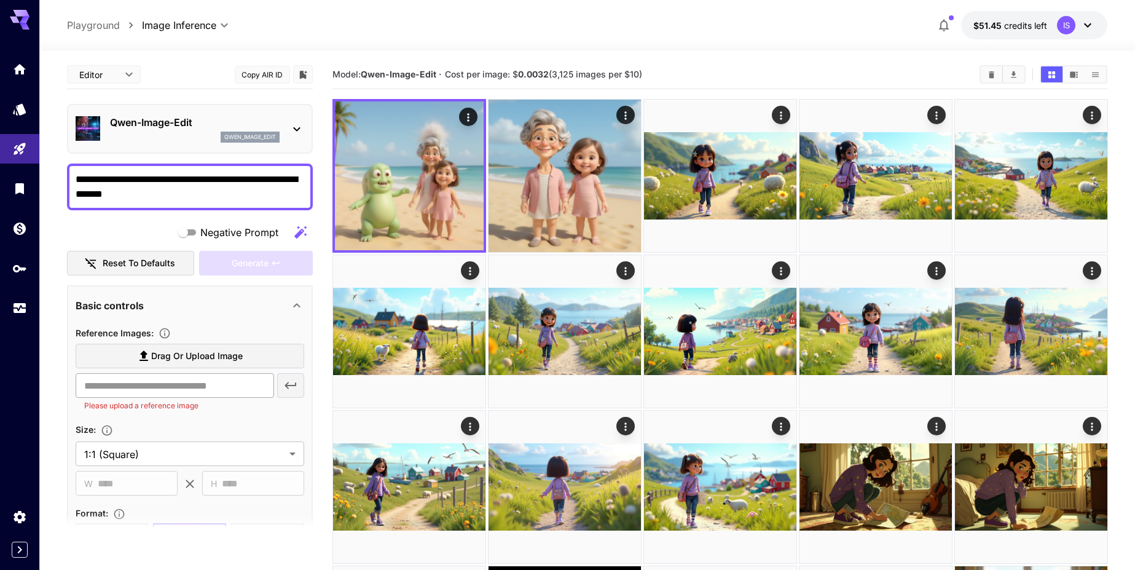
click at [132, 381] on input "text" at bounding box center [175, 385] width 199 height 25
click at [141, 352] on icon at bounding box center [143, 356] width 15 height 15
click at [0, 0] on input "Drag or upload image" at bounding box center [0, 0] width 0 height 0
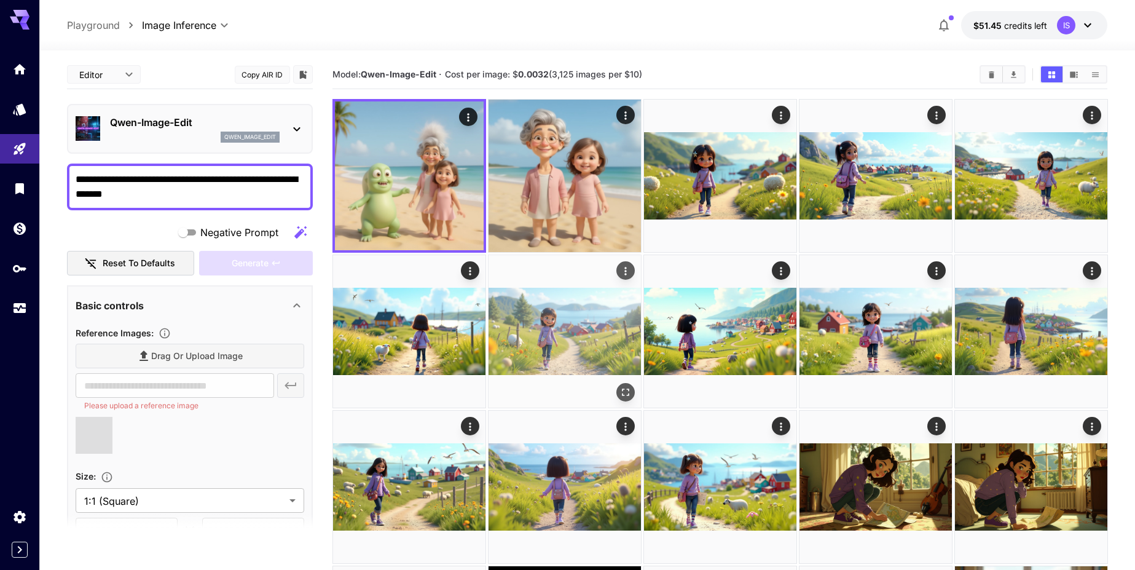
type input "**********"
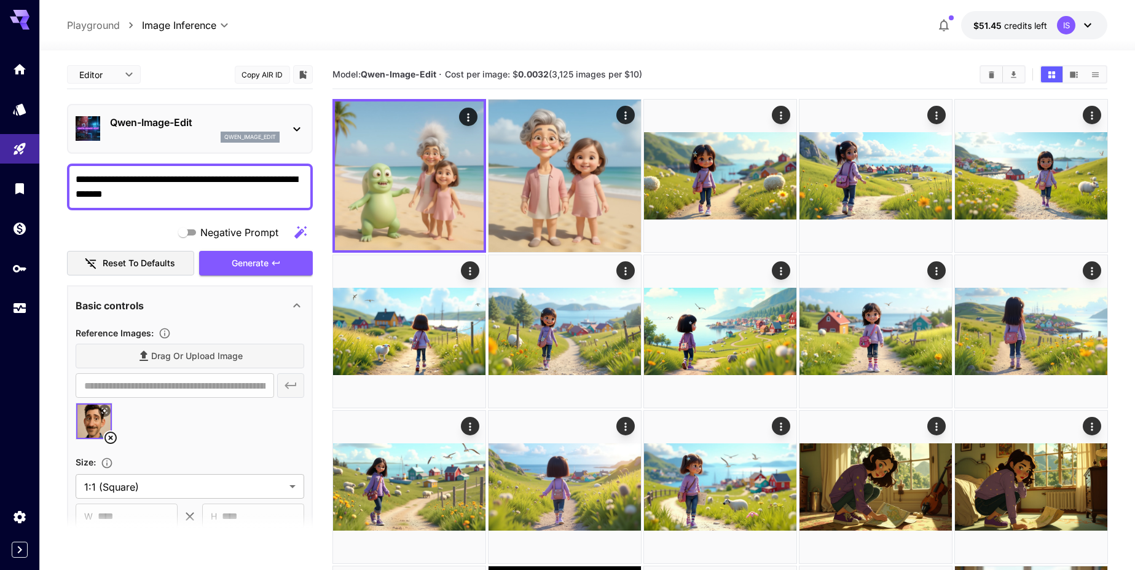
click at [173, 191] on textarea "**********" at bounding box center [190, 187] width 229 height 30
click at [275, 279] on div "**********" at bounding box center [190, 402] width 246 height 685
click at [275, 268] on button "Generate" at bounding box center [255, 263] width 113 height 25
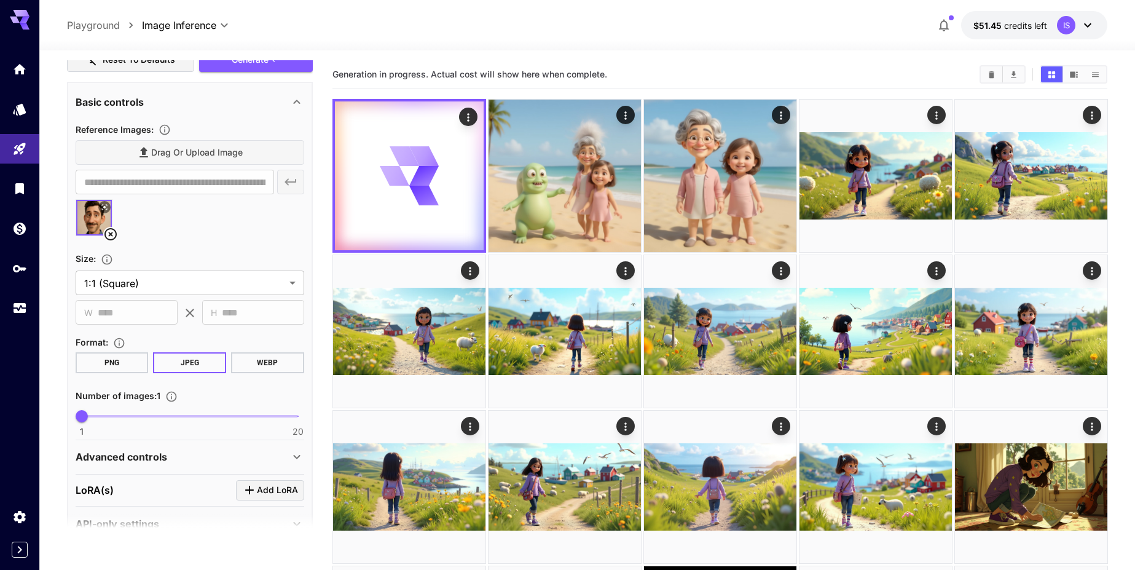
scroll to position [157, 0]
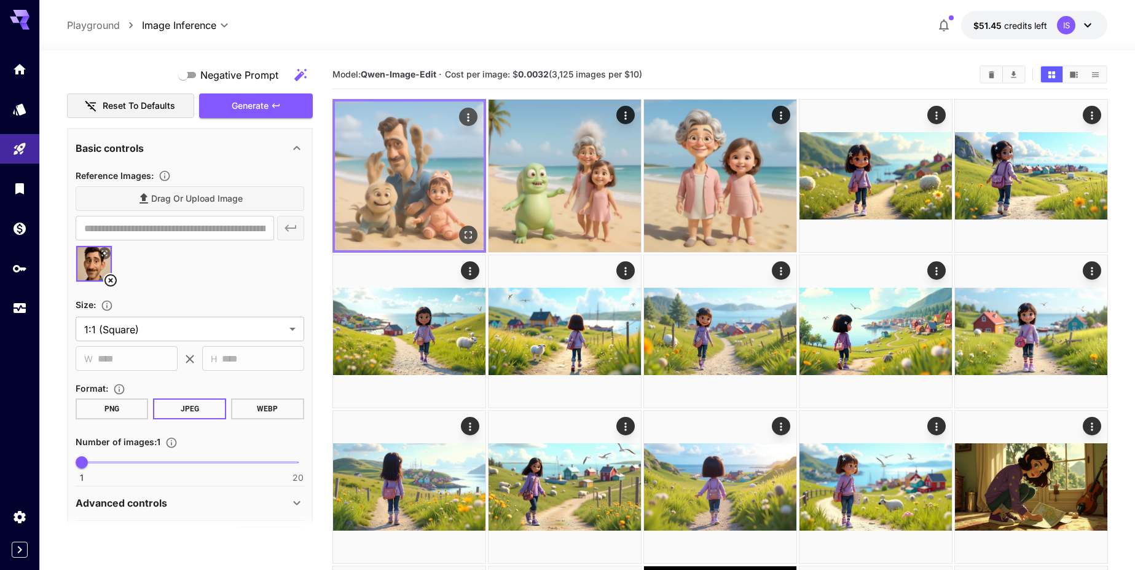
click at [416, 210] on img at bounding box center [409, 175] width 149 height 149
click at [404, 184] on img at bounding box center [409, 175] width 149 height 149
click at [462, 227] on button "Open in fullscreen" at bounding box center [468, 235] width 18 height 18
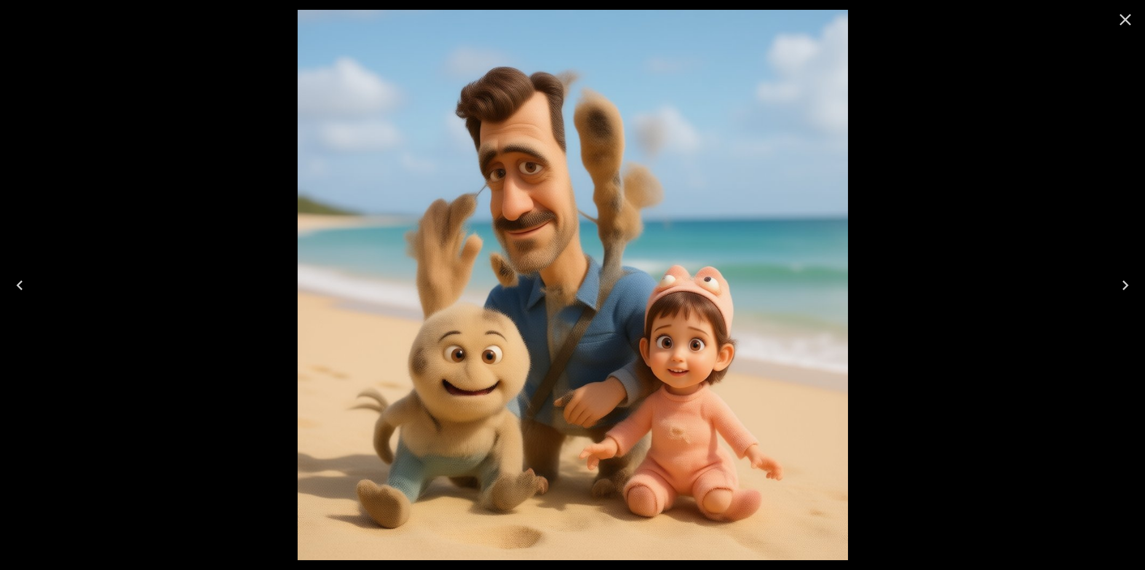
click at [1135, 22] on button "Close" at bounding box center [1125, 20] width 30 height 30
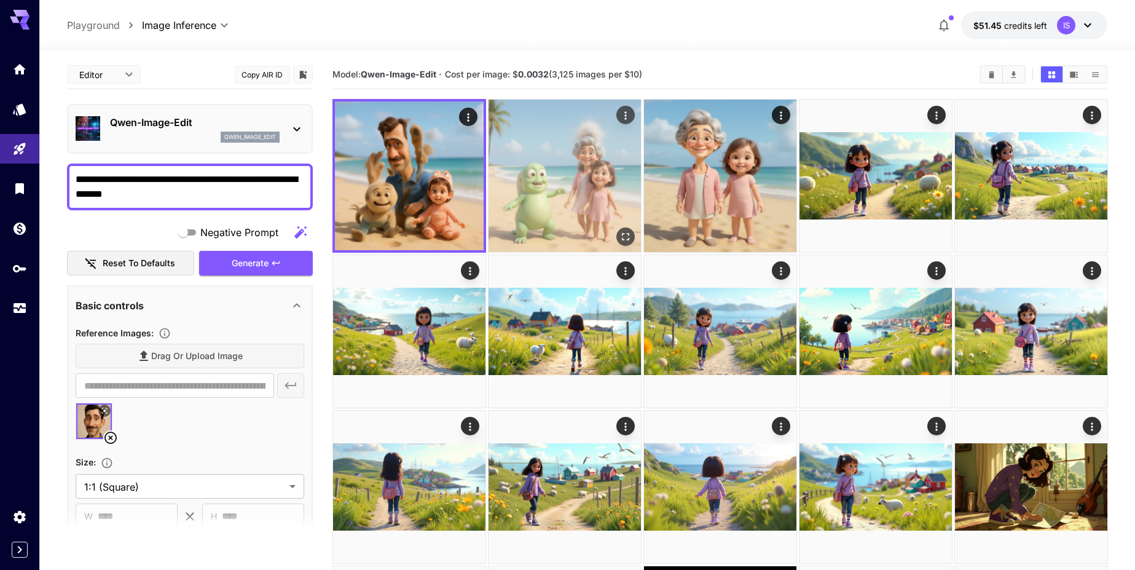
scroll to position [157, 0]
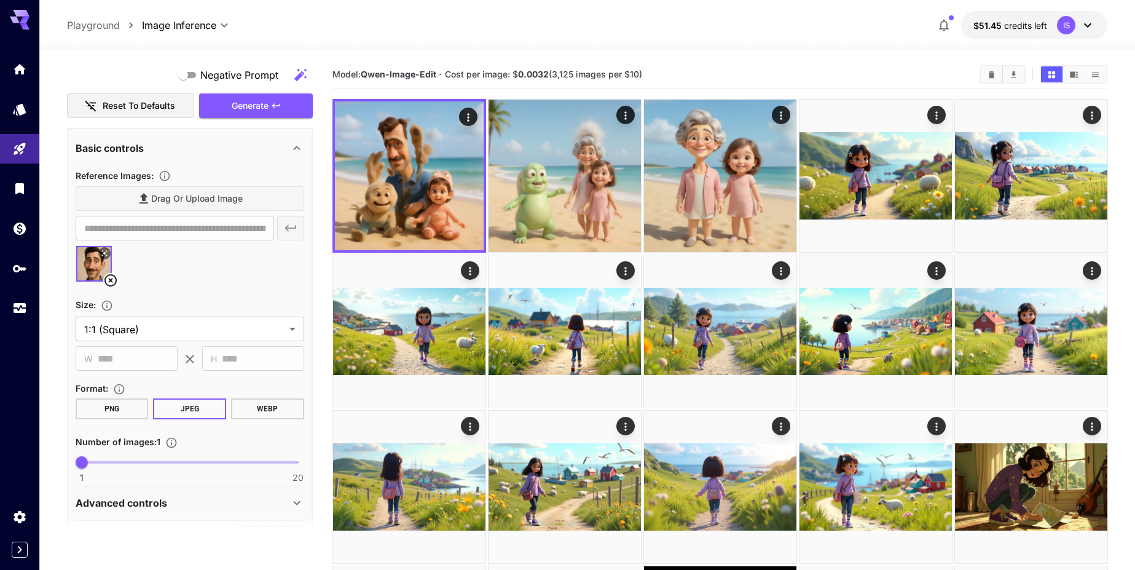
drag, startPoint x: 561, startPoint y: 65, endPoint x: 571, endPoint y: 68, distance: 10.5
click at [571, 68] on div "Model: Qwen-Image-Edit · Cost per image: $ 0.0032 (3,125 images per $10)" at bounding box center [721, 74] width 776 height 29
drag, startPoint x: 552, startPoint y: 71, endPoint x: 565, endPoint y: 77, distance: 14.0
click at [565, 76] on span "Cost per image: $ 0.0032 (3,125 images per $10)" at bounding box center [543, 74] width 197 height 10
click at [558, 75] on span "Cost per image: $ 0.0032 (3,125 images per $10)" at bounding box center [543, 74] width 197 height 10
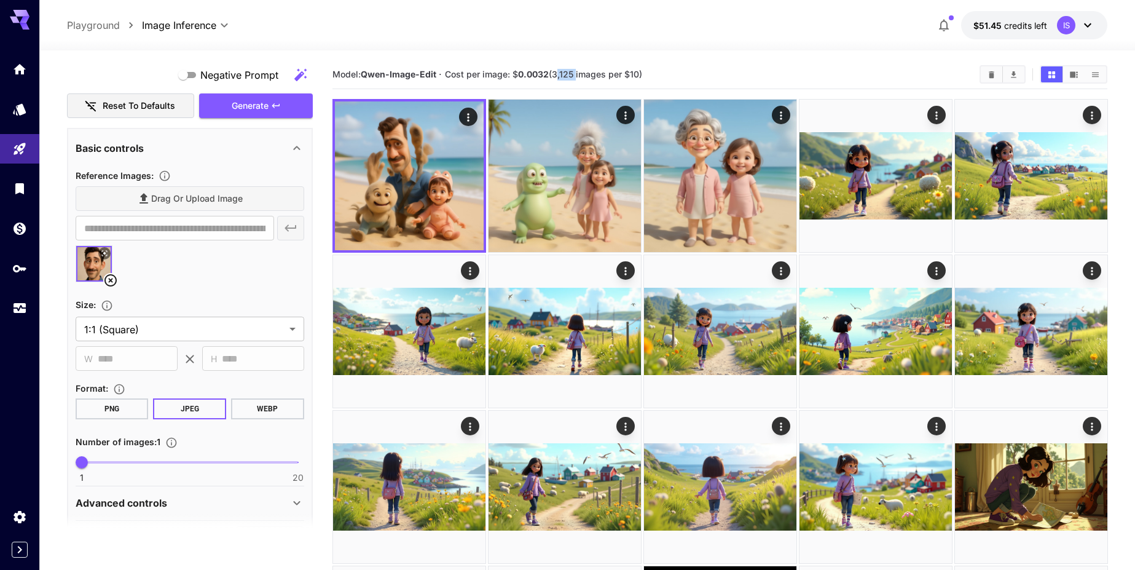
drag, startPoint x: 556, startPoint y: 75, endPoint x: 575, endPoint y: 76, distance: 18.5
click at [575, 76] on span "Cost per image: $ 0.0032 (3,125 images per $10)" at bounding box center [543, 74] width 197 height 10
click at [572, 74] on span "Cost per image: $ 0.0032 (3,125 images per $10)" at bounding box center [543, 74] width 197 height 10
drag, startPoint x: 564, startPoint y: 70, endPoint x: 575, endPoint y: 74, distance: 11.9
click at [575, 74] on span "Cost per image: $ 0.0032 (3,125 images per $10)" at bounding box center [543, 74] width 197 height 10
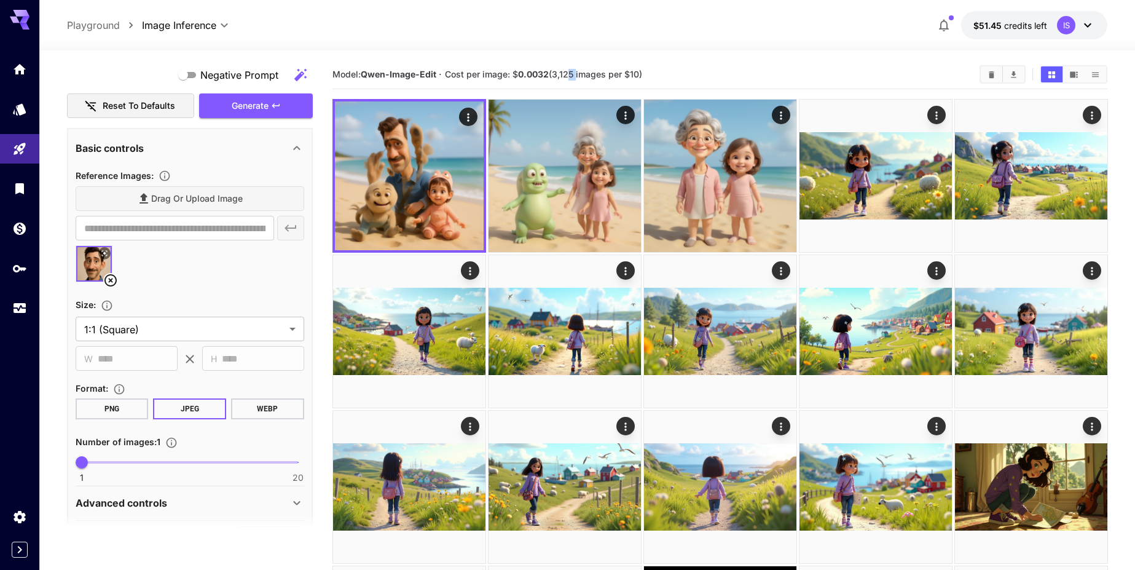
click at [575, 74] on span "Cost per image: $ 0.0032 (3,125 images per $10)" at bounding box center [543, 74] width 197 height 10
click at [567, 71] on span "Cost per image: $ 0.0032 (3,125 images per $10)" at bounding box center [543, 74] width 197 height 10
click at [283, 410] on button "WEBP" at bounding box center [267, 408] width 73 height 21
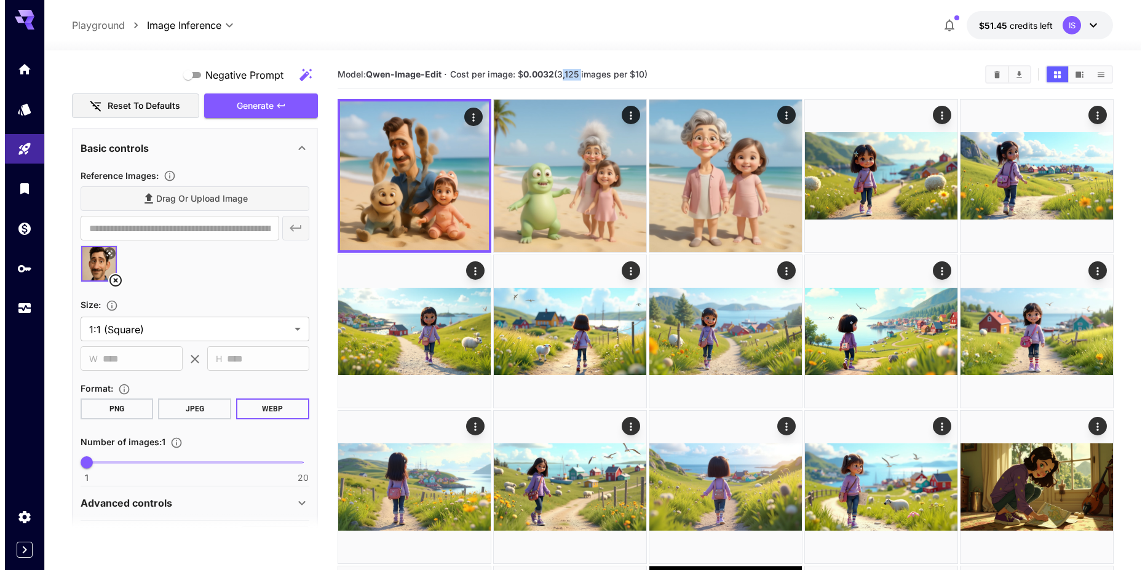
scroll to position [0, 0]
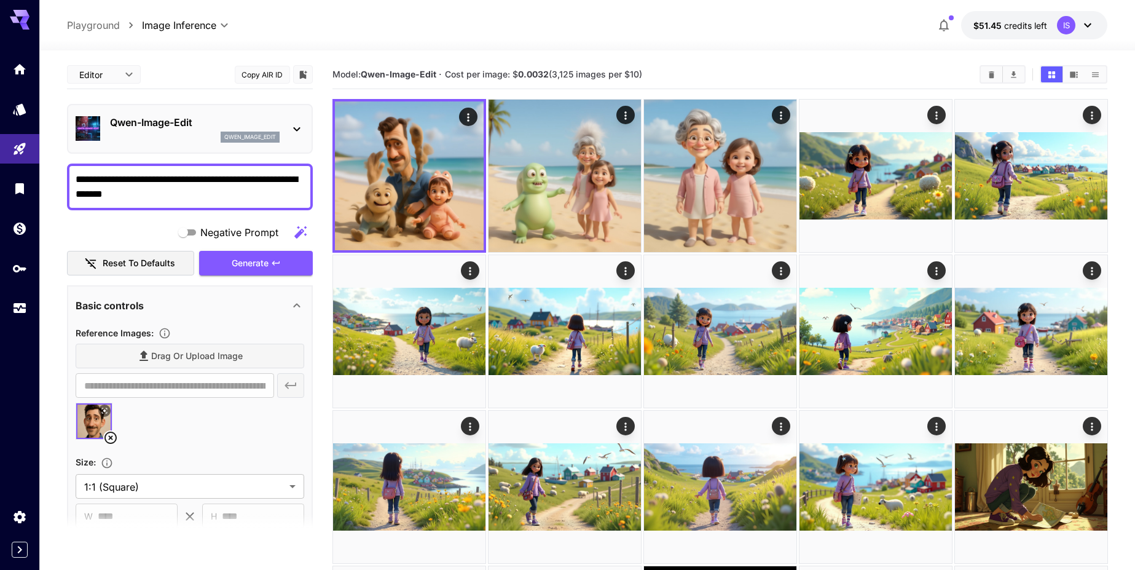
click at [168, 195] on textarea "**********" at bounding box center [190, 187] width 229 height 30
drag, startPoint x: 212, startPoint y: 196, endPoint x: -93, endPoint y: 181, distance: 305.9
click at [85, 197] on textarea "**********" at bounding box center [190, 187] width 229 height 30
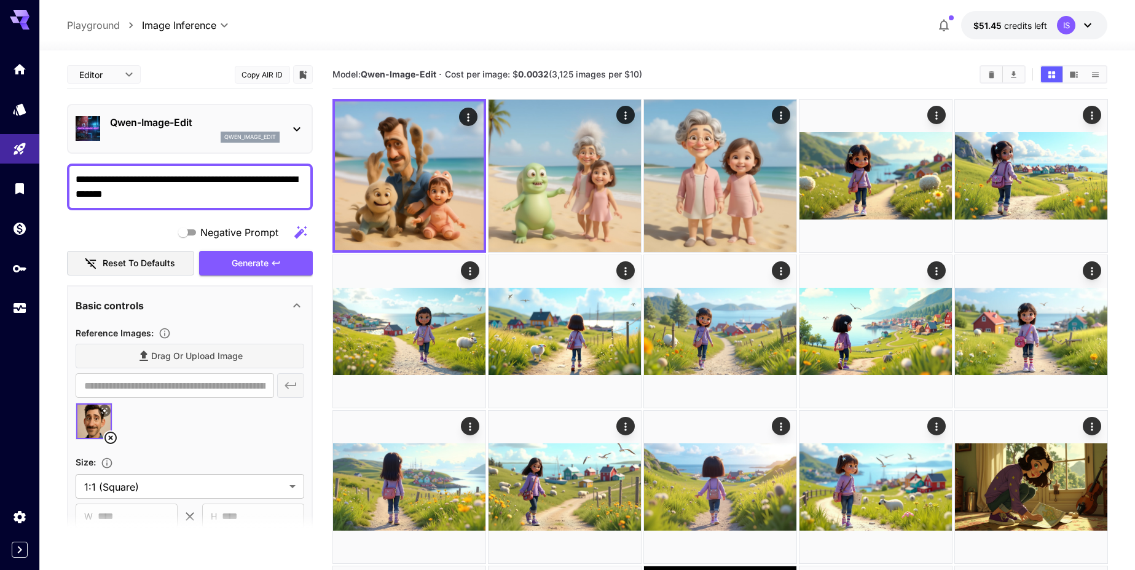
click at [85, 197] on textarea "**********" at bounding box center [190, 187] width 229 height 30
click at [161, 192] on textarea "**********" at bounding box center [190, 187] width 229 height 30
click at [184, 192] on textarea "**********" at bounding box center [190, 187] width 229 height 30
drag, startPoint x: 187, startPoint y: 196, endPoint x: 25, endPoint y: 194, distance: 162.3
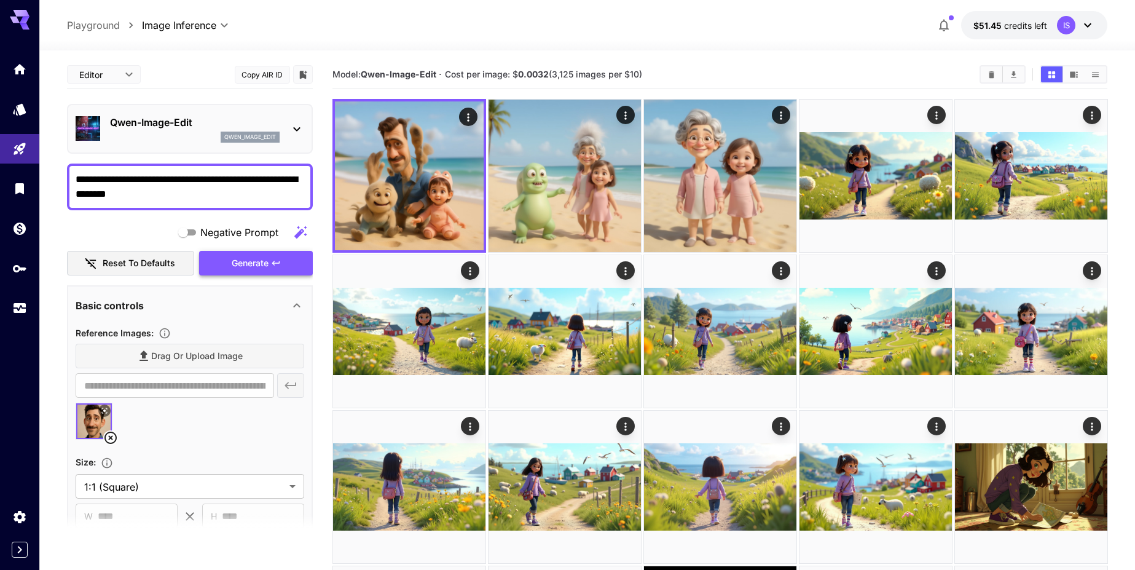
type textarea "**********"
click at [237, 258] on span "Generate" at bounding box center [250, 263] width 37 height 15
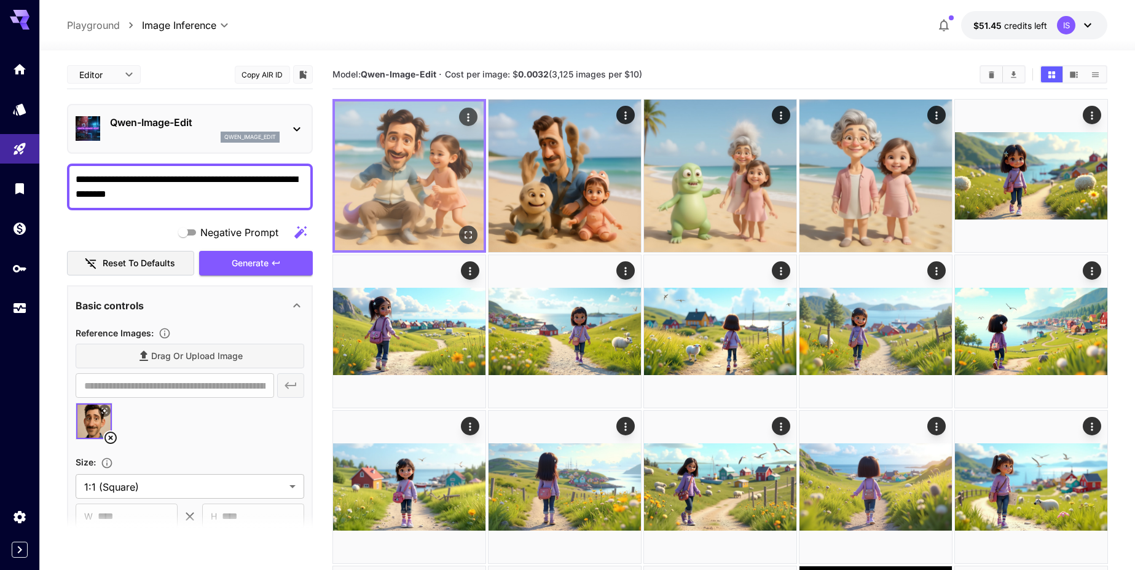
click at [434, 156] on img at bounding box center [409, 175] width 149 height 149
click at [466, 230] on icon "Open in fullscreen" at bounding box center [468, 235] width 12 height 12
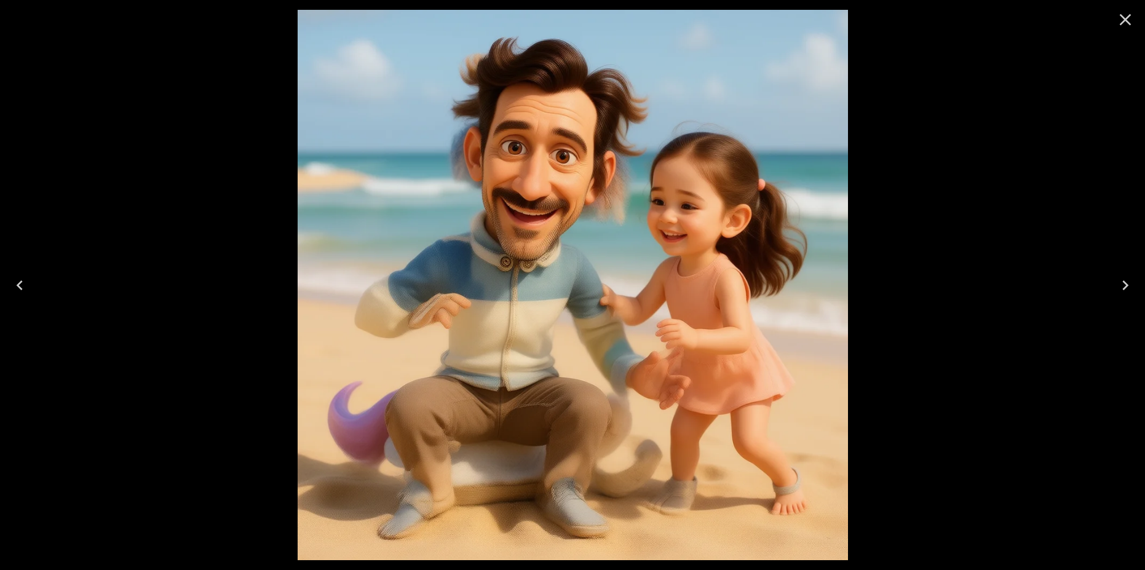
click at [1118, 21] on icon "Close" at bounding box center [1125, 20] width 20 height 20
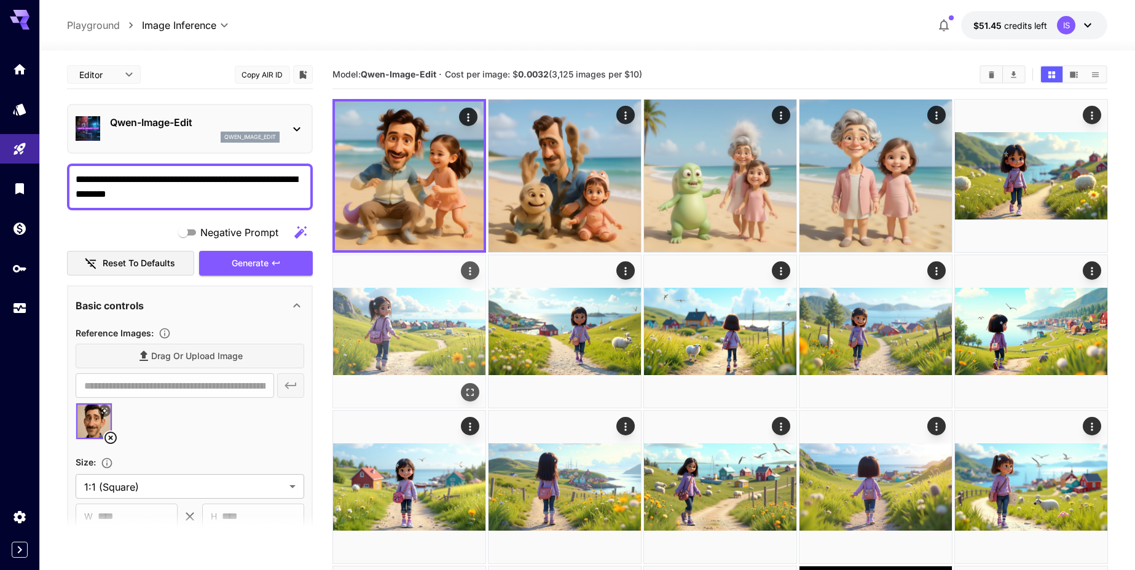
click at [468, 391] on icon "Open in fullscreen" at bounding box center [470, 392] width 12 height 12
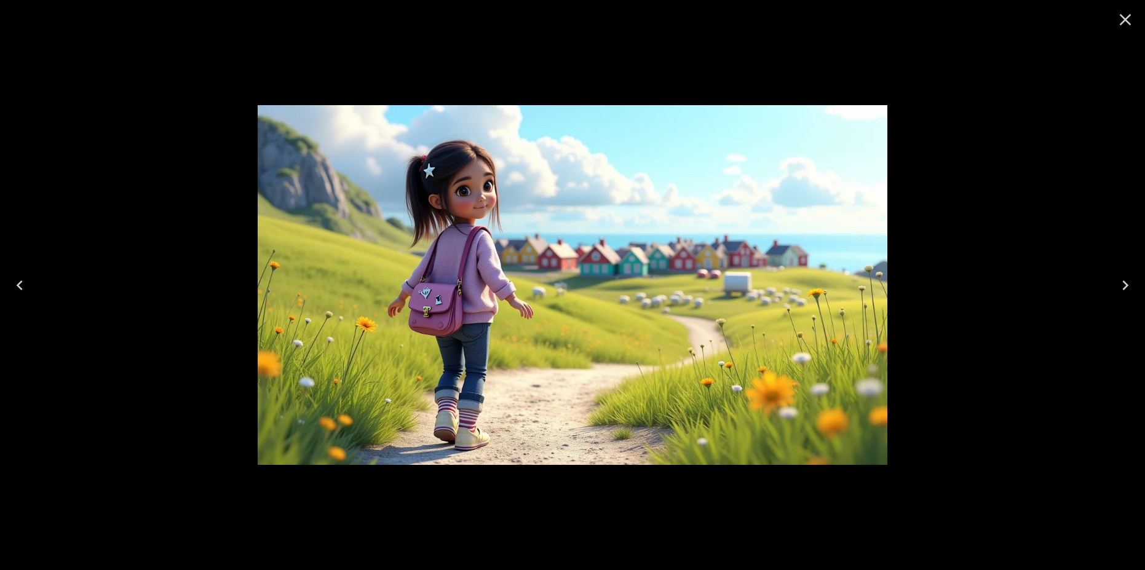
click at [1118, 26] on icon "Close" at bounding box center [1125, 20] width 20 height 20
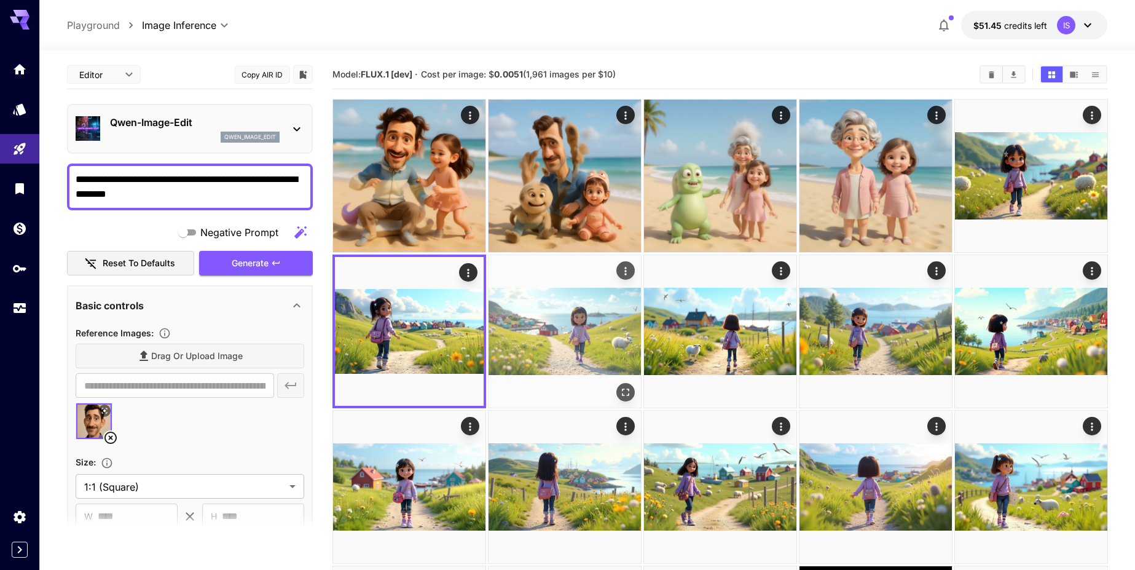
click at [625, 400] on button "Open in fullscreen" at bounding box center [625, 392] width 18 height 18
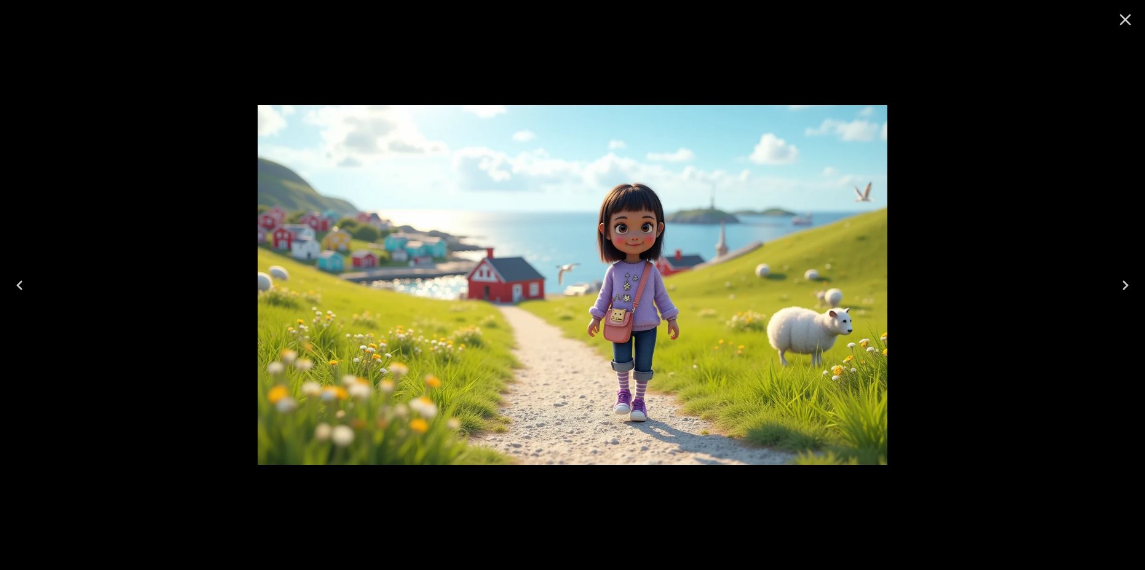
click at [1134, 30] on button "Close" at bounding box center [1125, 20] width 30 height 30
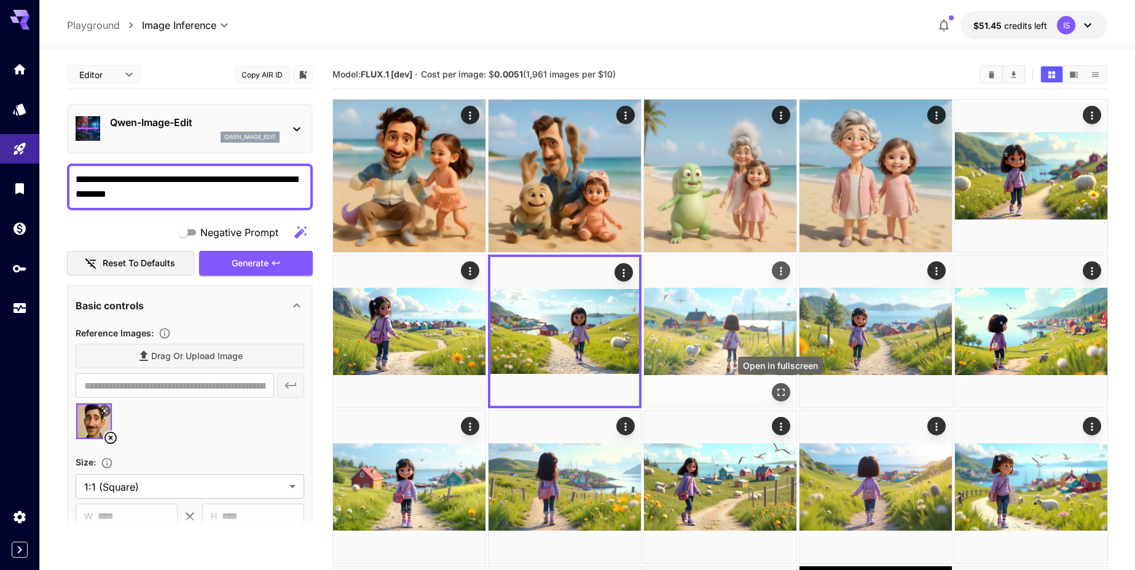
click at [777, 397] on icon "Open in fullscreen" at bounding box center [781, 392] width 12 height 12
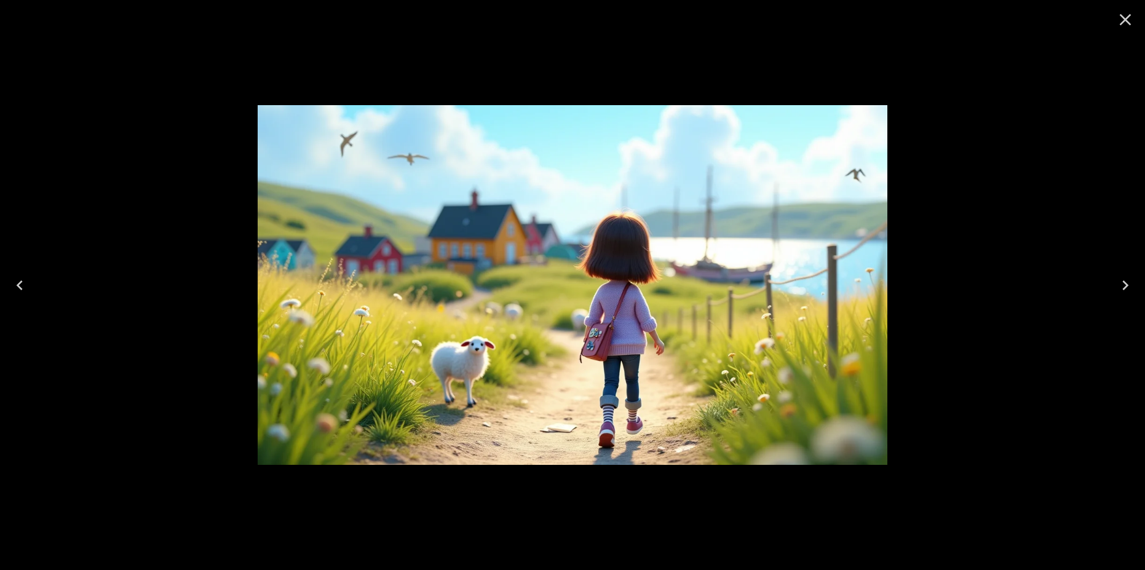
click at [1135, 11] on button "Close" at bounding box center [1125, 20] width 30 height 30
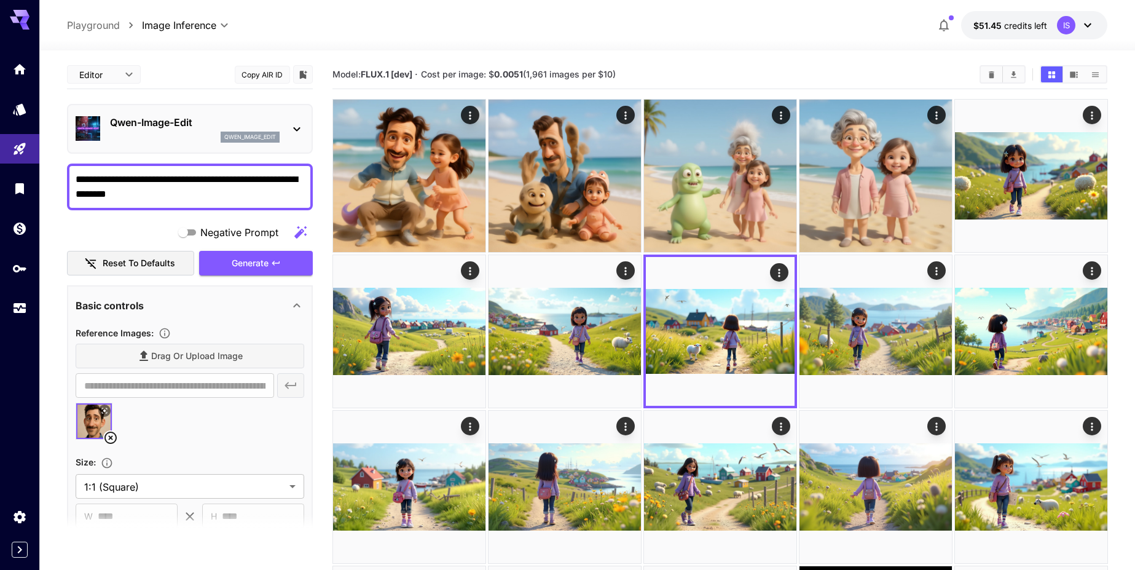
click at [187, 112] on div "Qwen-Image-Edit qwen_image_edit" at bounding box center [190, 128] width 229 height 37
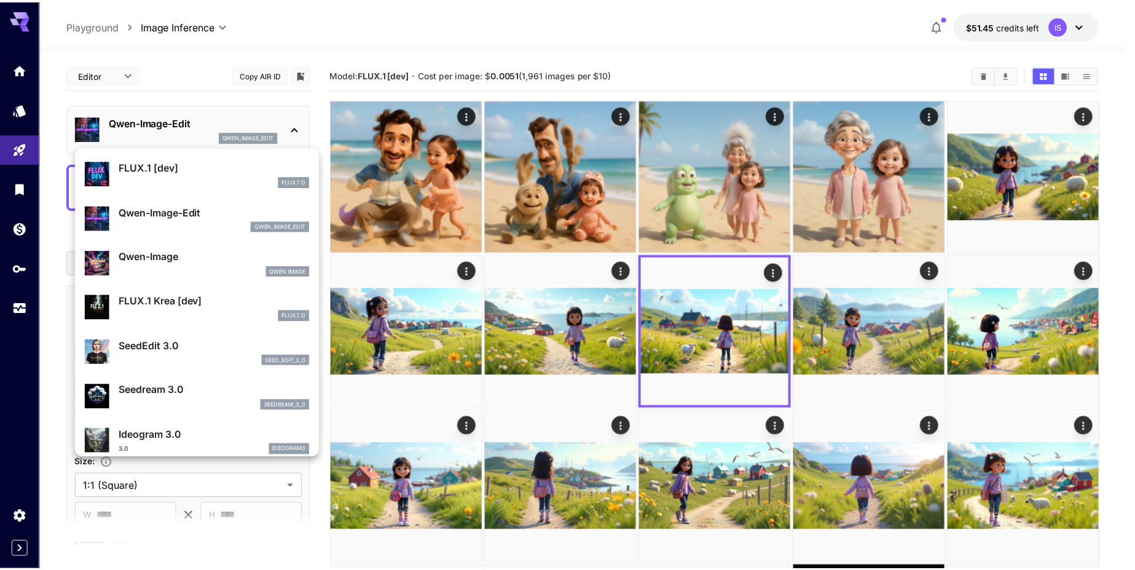
scroll to position [74, 0]
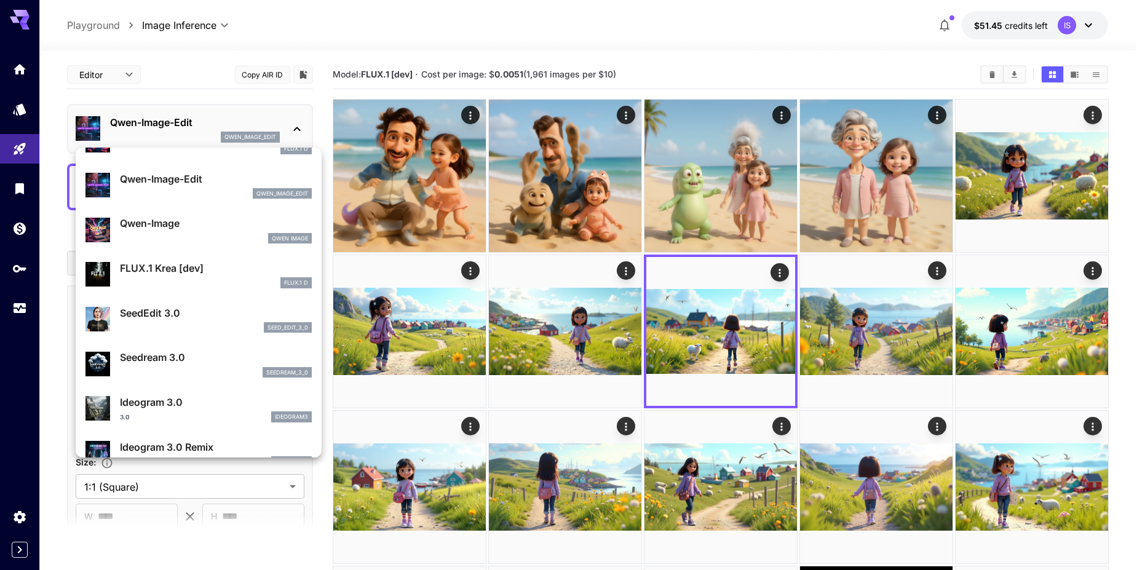
click at [179, 326] on div "seed_edit_3_0" at bounding box center [216, 327] width 192 height 11
type input "***"
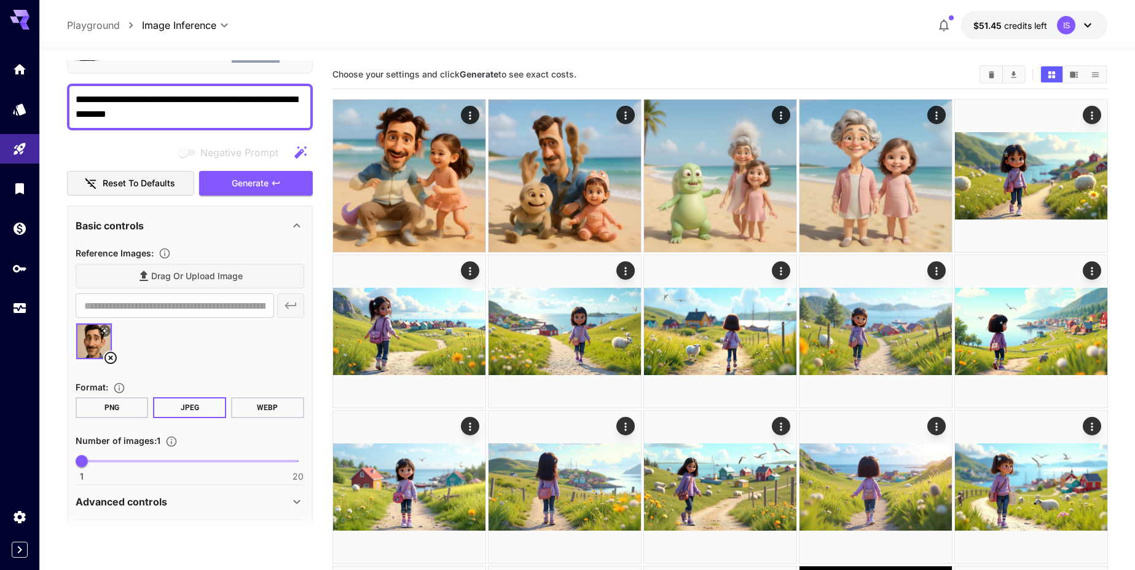
scroll to position [46, 0]
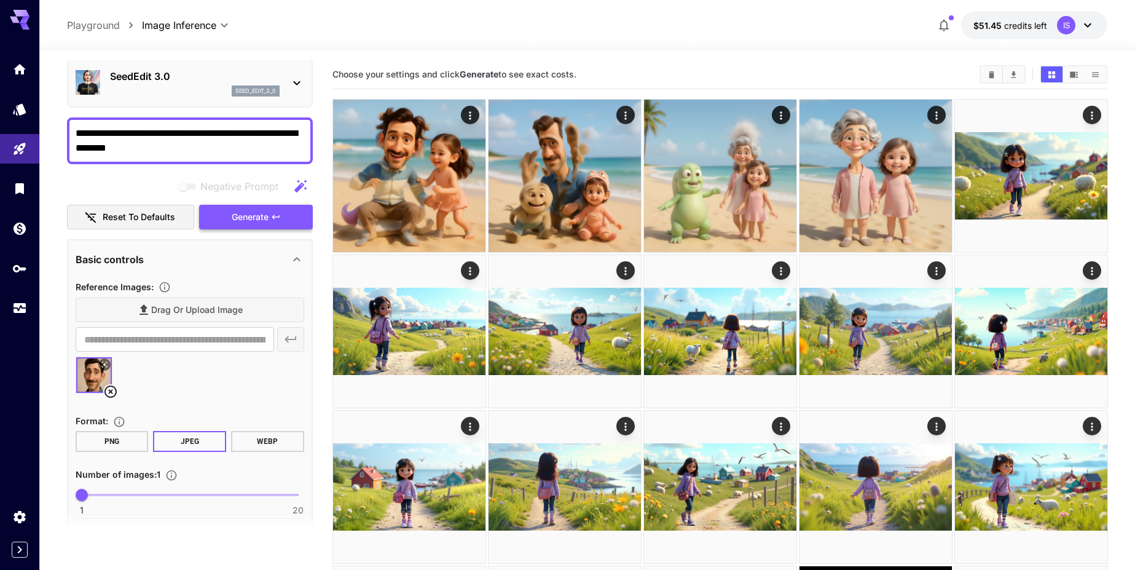
click at [264, 229] on button "Generate" at bounding box center [255, 217] width 113 height 25
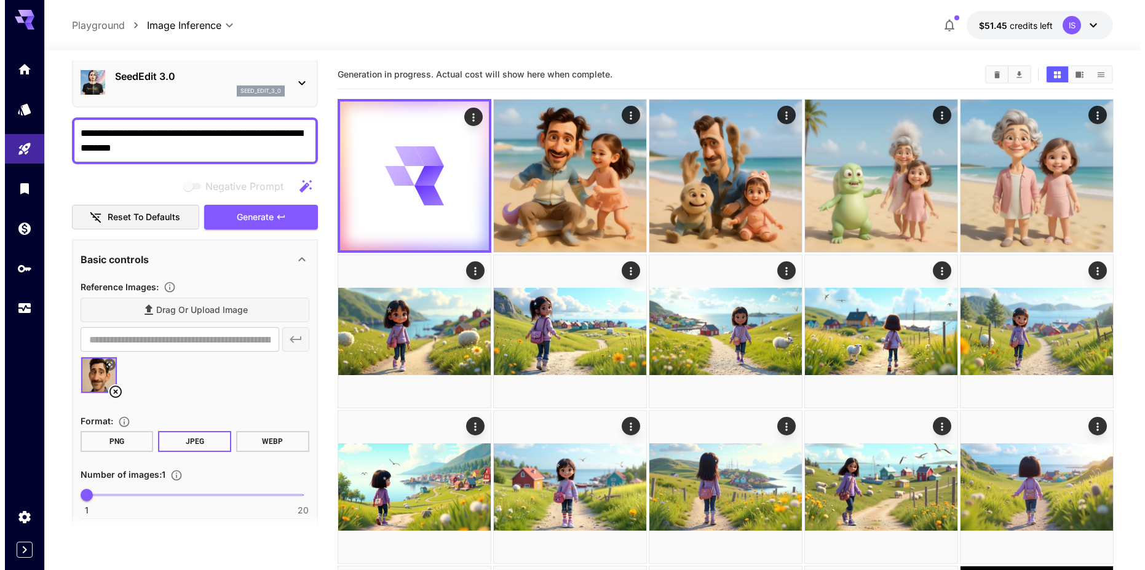
scroll to position [0, 0]
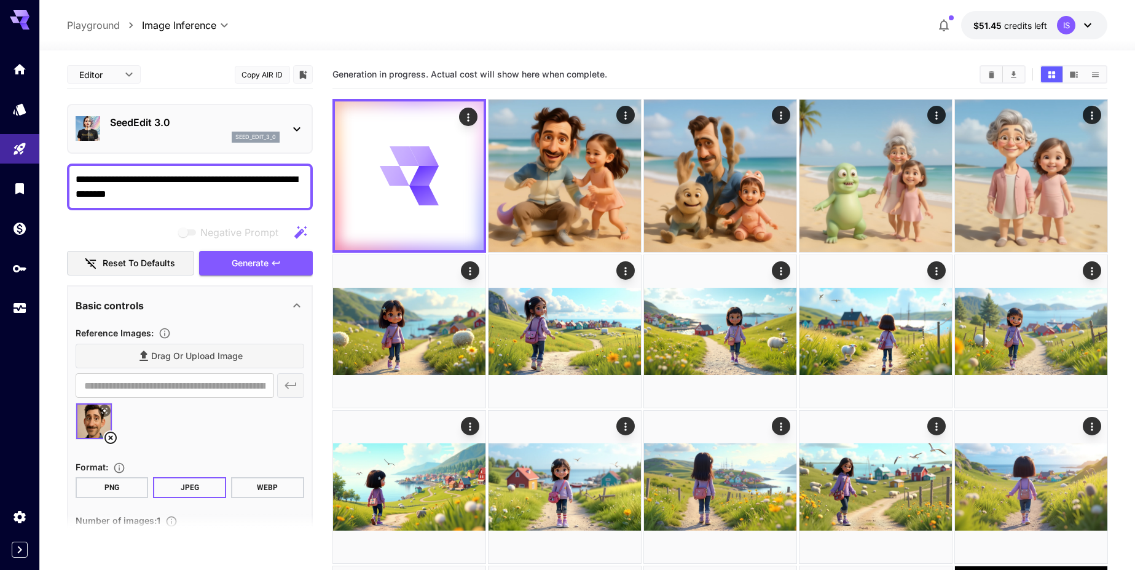
click at [170, 132] on div "seed_edit_3_0" at bounding box center [195, 137] width 170 height 11
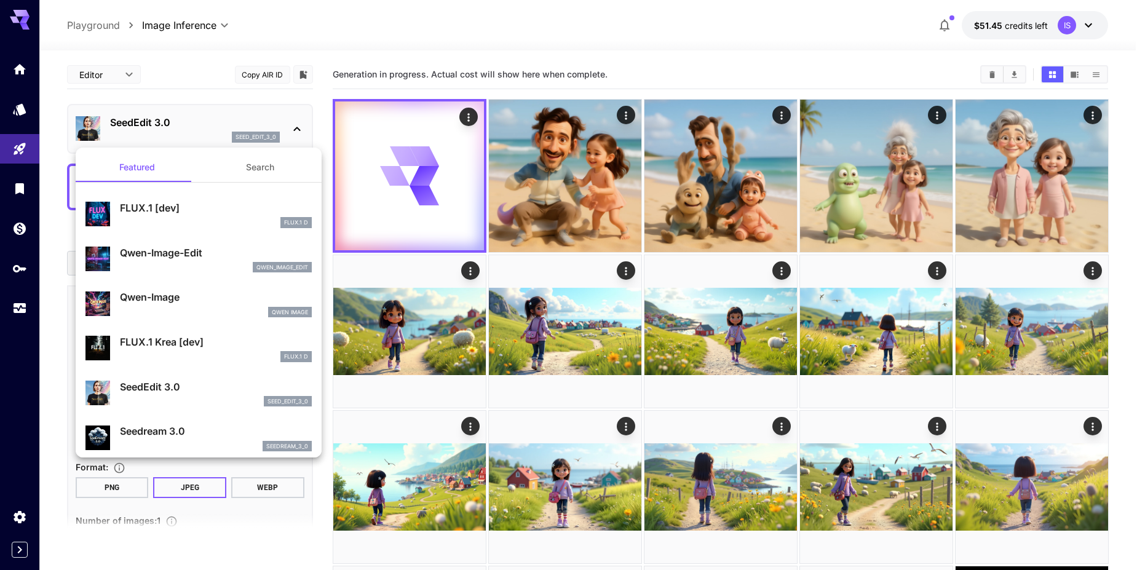
click at [302, 133] on div at bounding box center [572, 285] width 1145 height 570
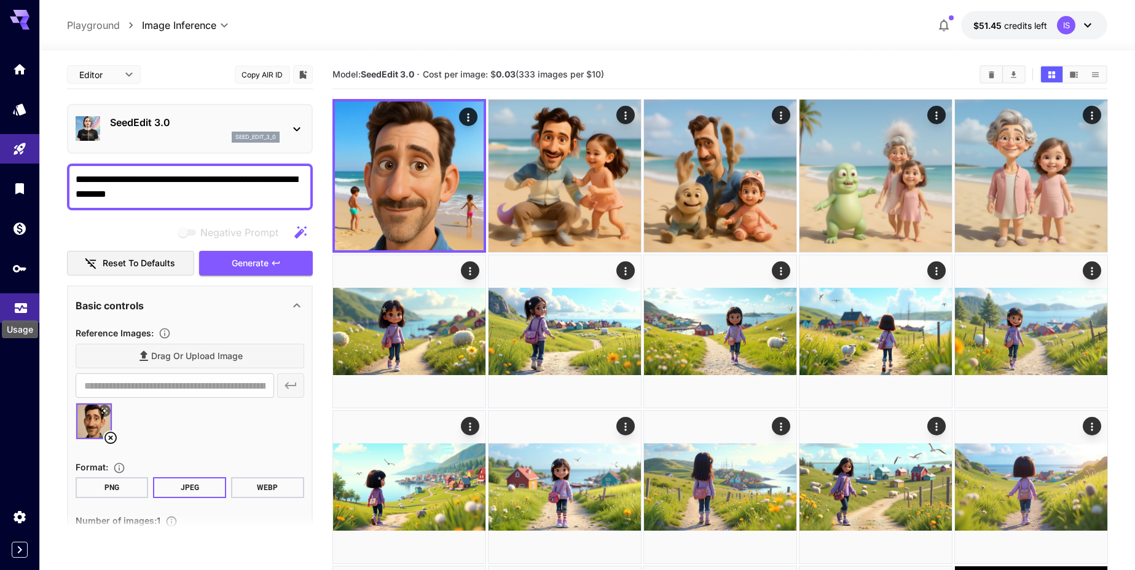
click at [17, 311] on icon "Usage" at bounding box center [21, 304] width 15 height 15
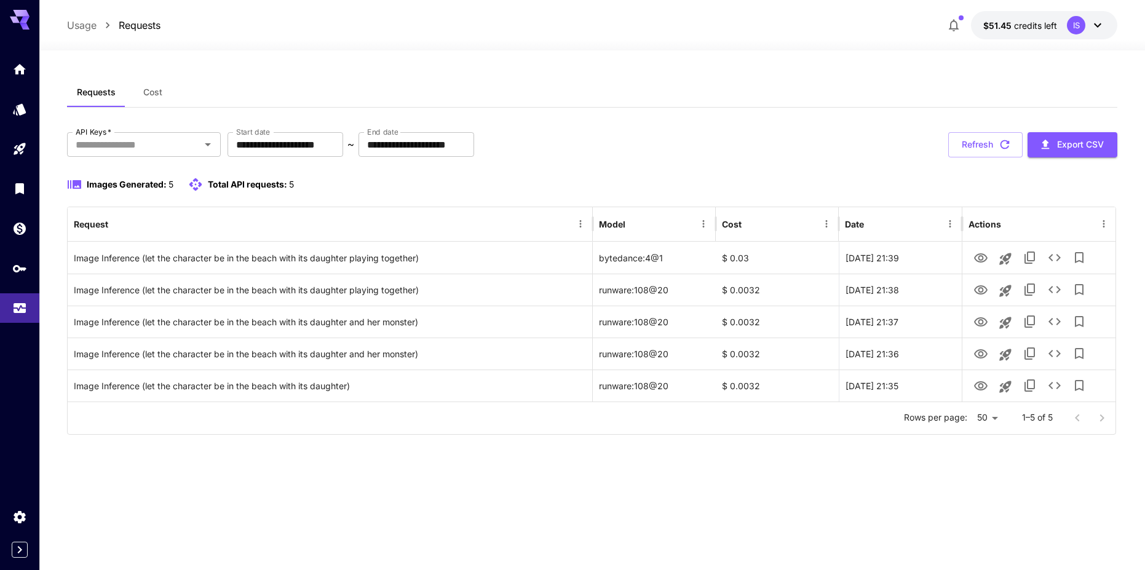
click at [1108, 425] on div at bounding box center [1089, 418] width 49 height 25
click at [334, 167] on div "**********" at bounding box center [592, 283] width 1050 height 302
click at [340, 149] on input "**********" at bounding box center [285, 144] width 116 height 25
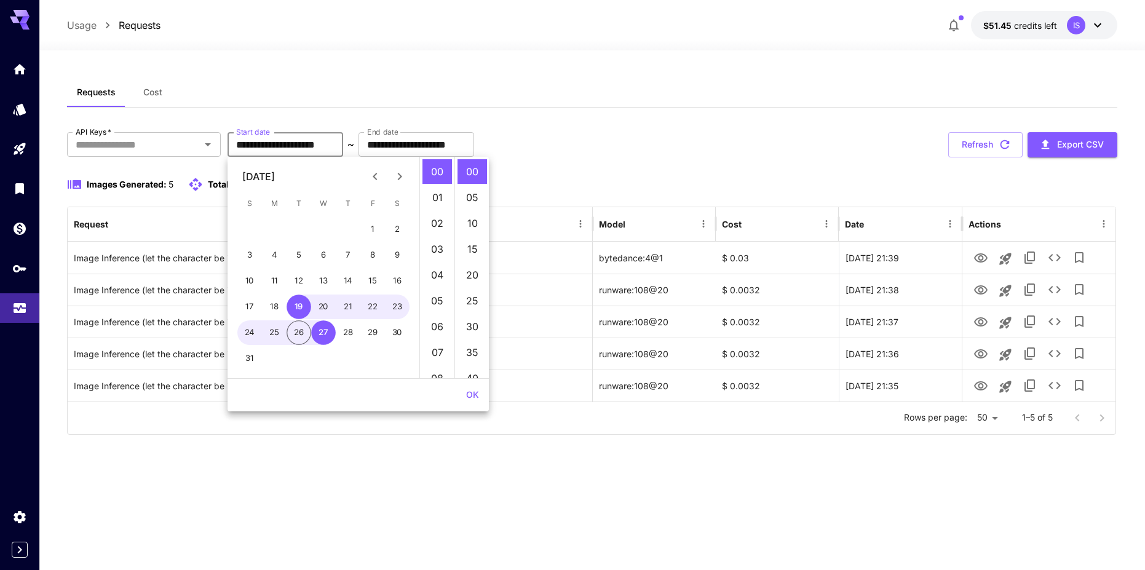
click at [146, 71] on div "**********" at bounding box center [592, 309] width 1050 height 519
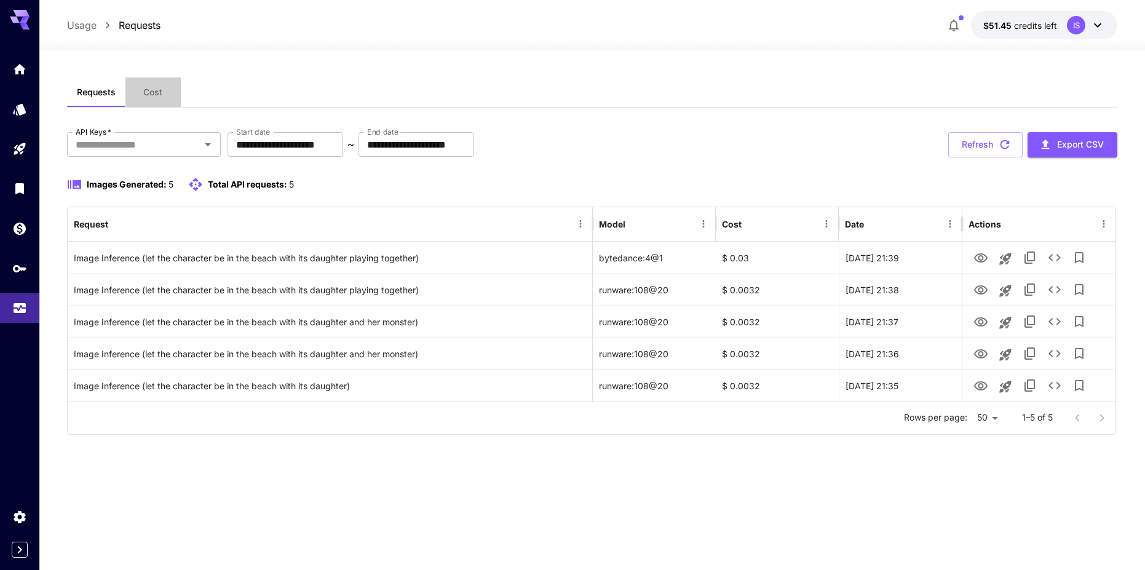
click at [141, 93] on button "Cost" at bounding box center [152, 92] width 55 height 30
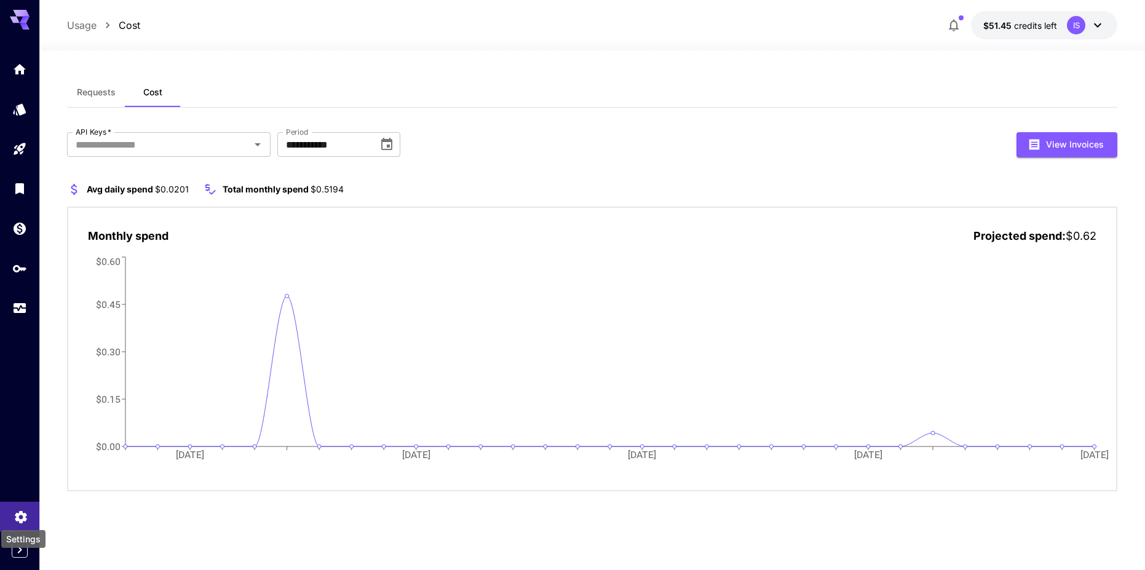
click at [18, 511] on icon "Settings" at bounding box center [21, 513] width 15 height 15
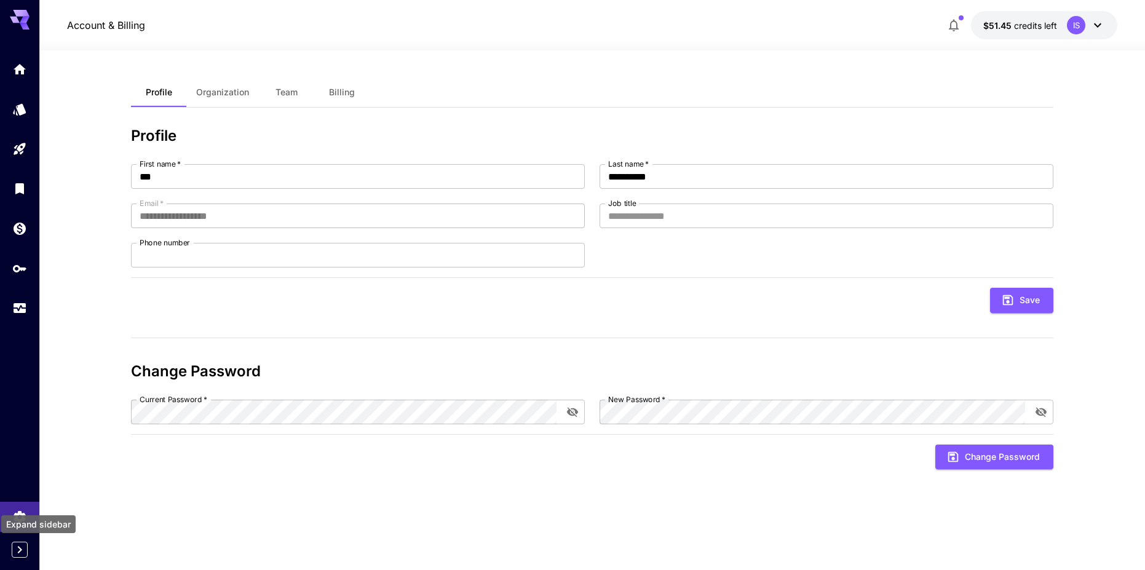
click at [26, 562] on div at bounding box center [19, 285] width 39 height 570
click at [16, 557] on button "Expand sidebar" at bounding box center [20, 550] width 16 height 16
